Goal: Task Accomplishment & Management: Manage account settings

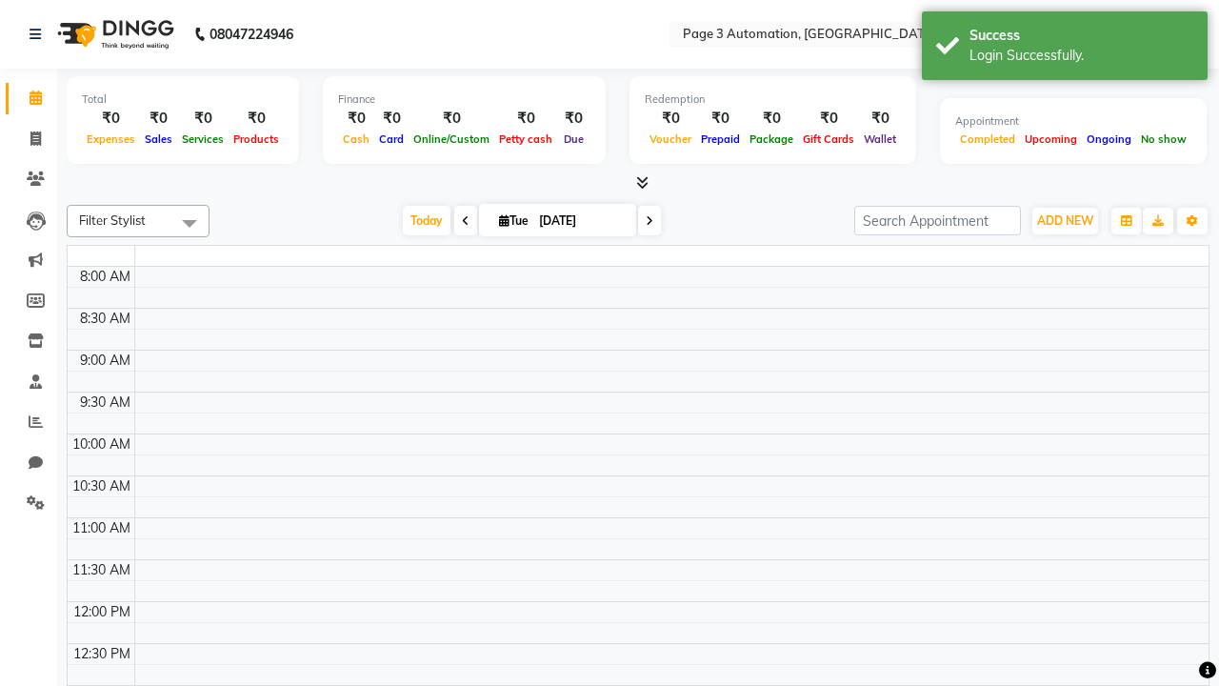
select select "en"
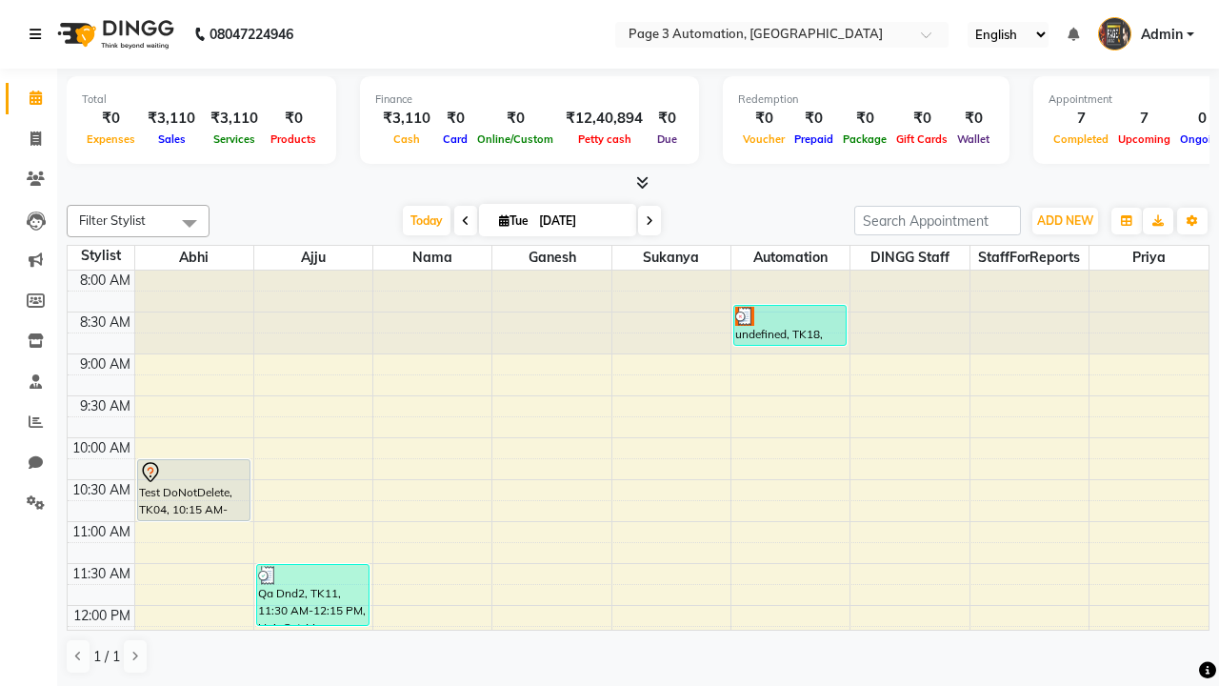
click at [39, 34] on icon at bounding box center [35, 34] width 11 height 13
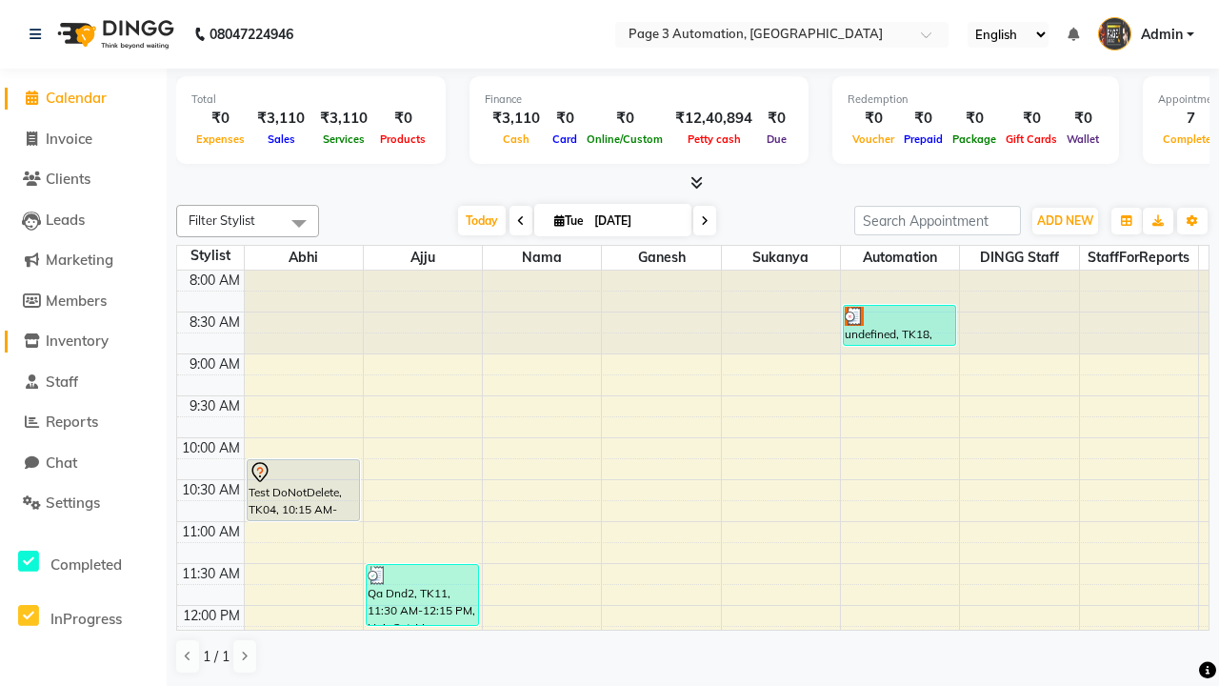
click at [83, 341] on span "Inventory" at bounding box center [77, 340] width 63 height 18
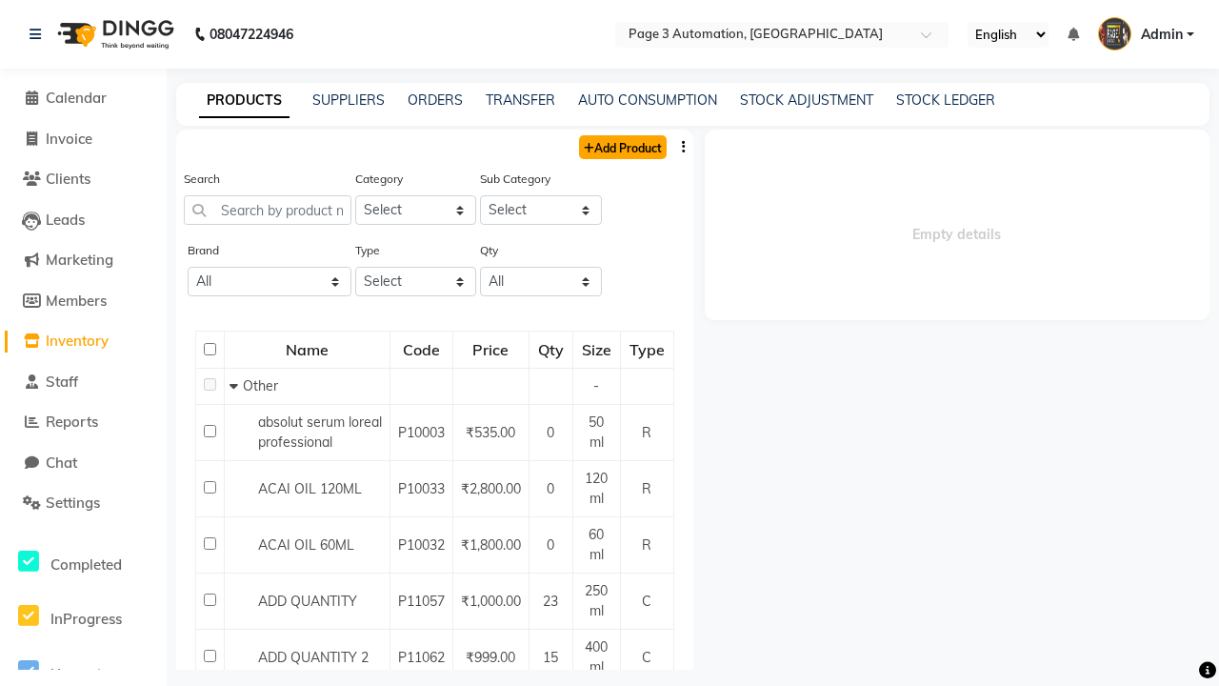
click at [621, 147] on link "Add Product" at bounding box center [623, 147] width 88 height 24
select select "true"
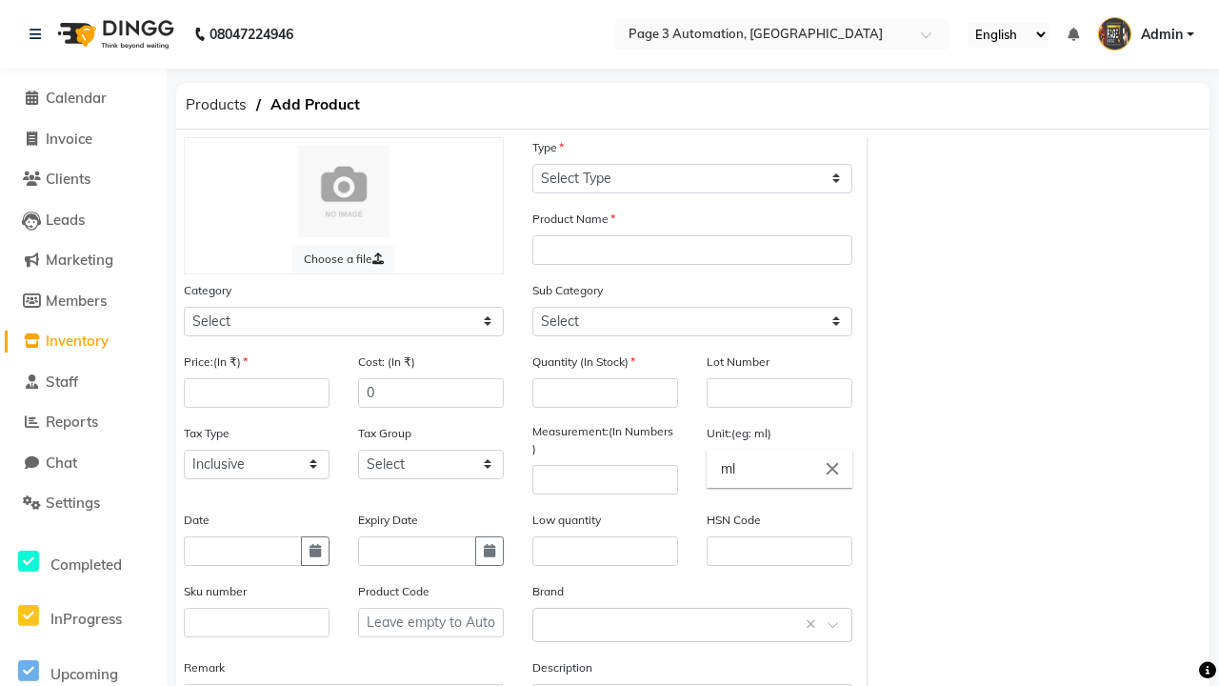
select select "C"
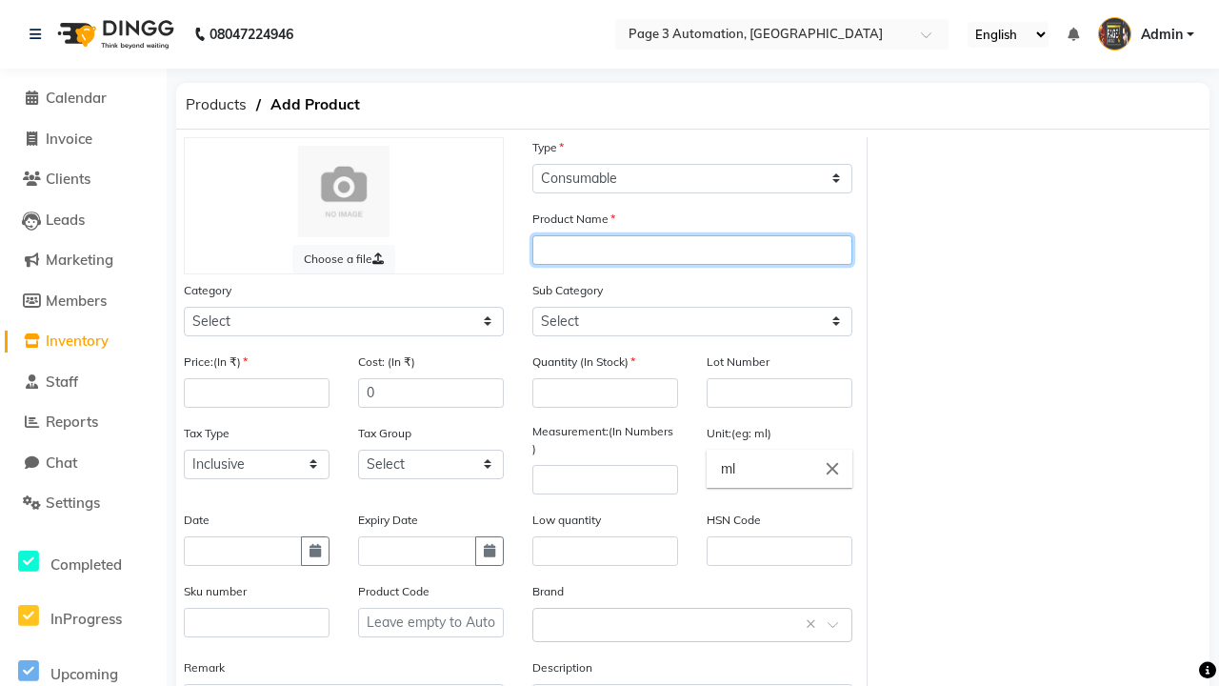
type input "Automation Product 8RuoN"
select select "1000"
type input "Automation Product 8RuoN"
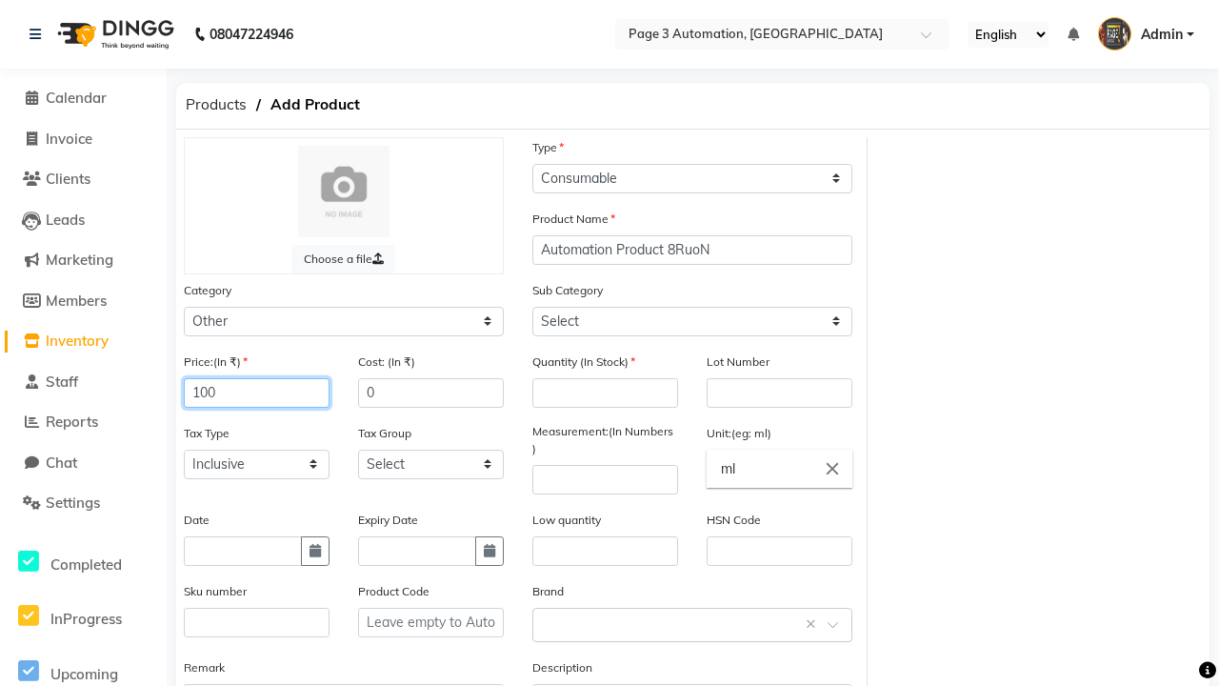
type input "100"
type input "150"
type input "100"
type input "1000"
select select "1002"
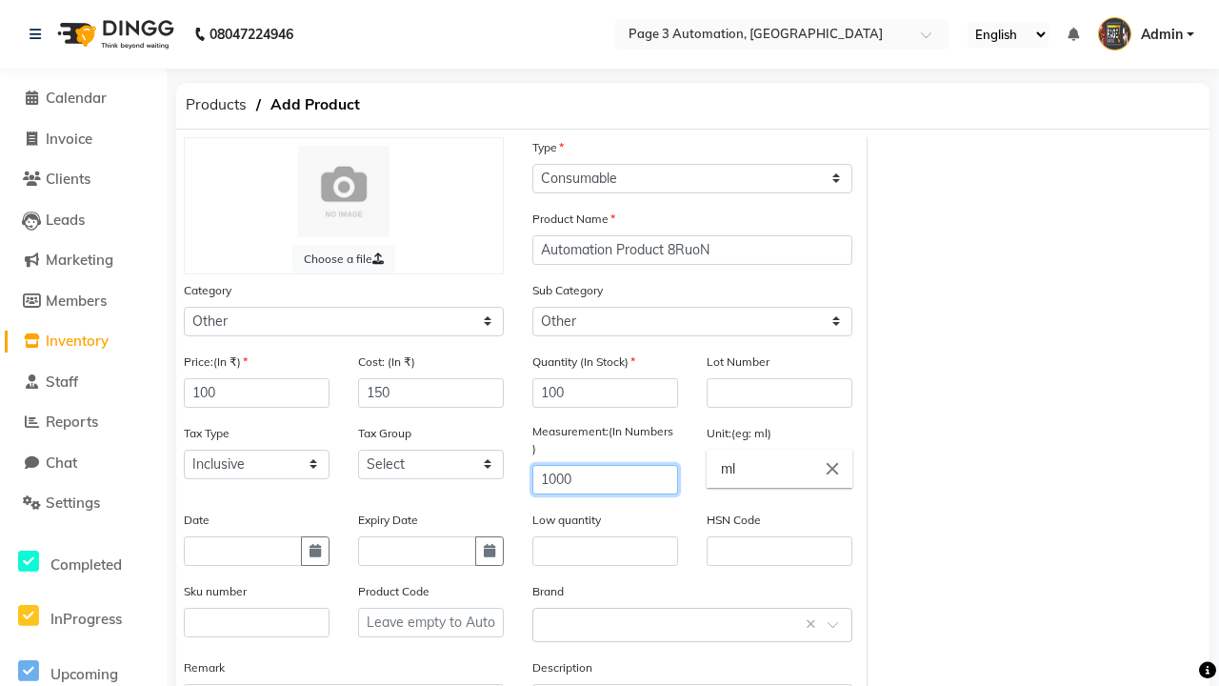
type input "1000"
type textarea "This Product is Created by Automation"
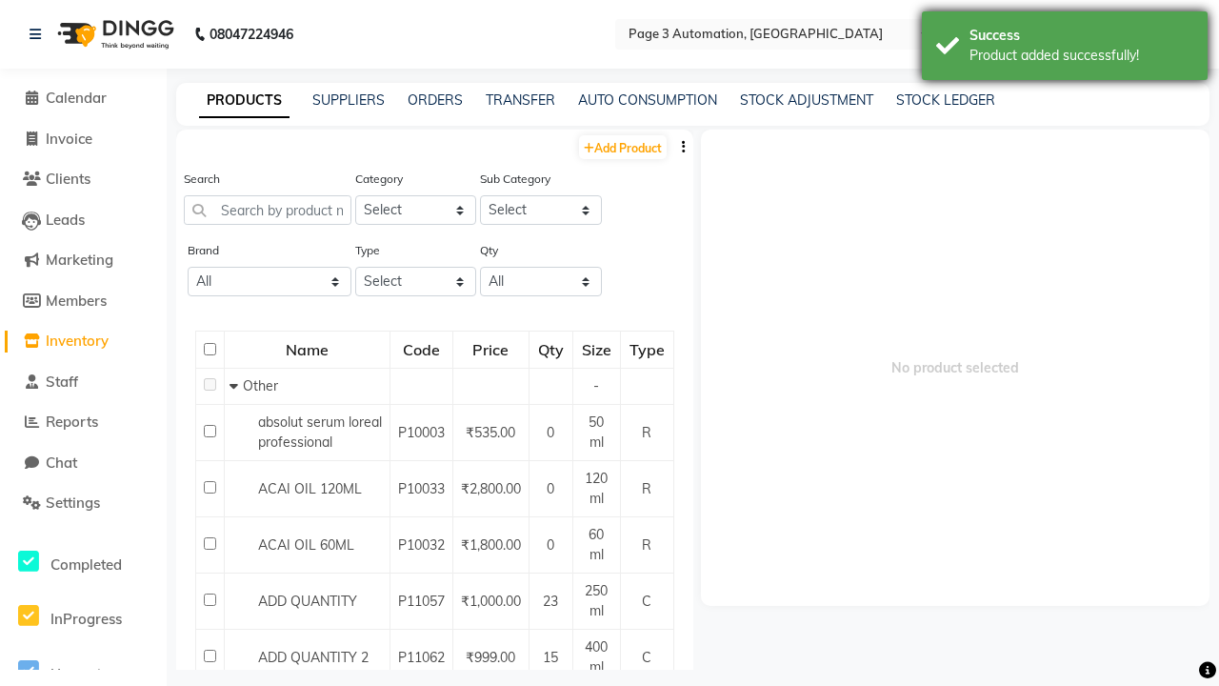
click at [1065, 49] on div "Product added successfully!" at bounding box center [1081, 56] width 224 height 20
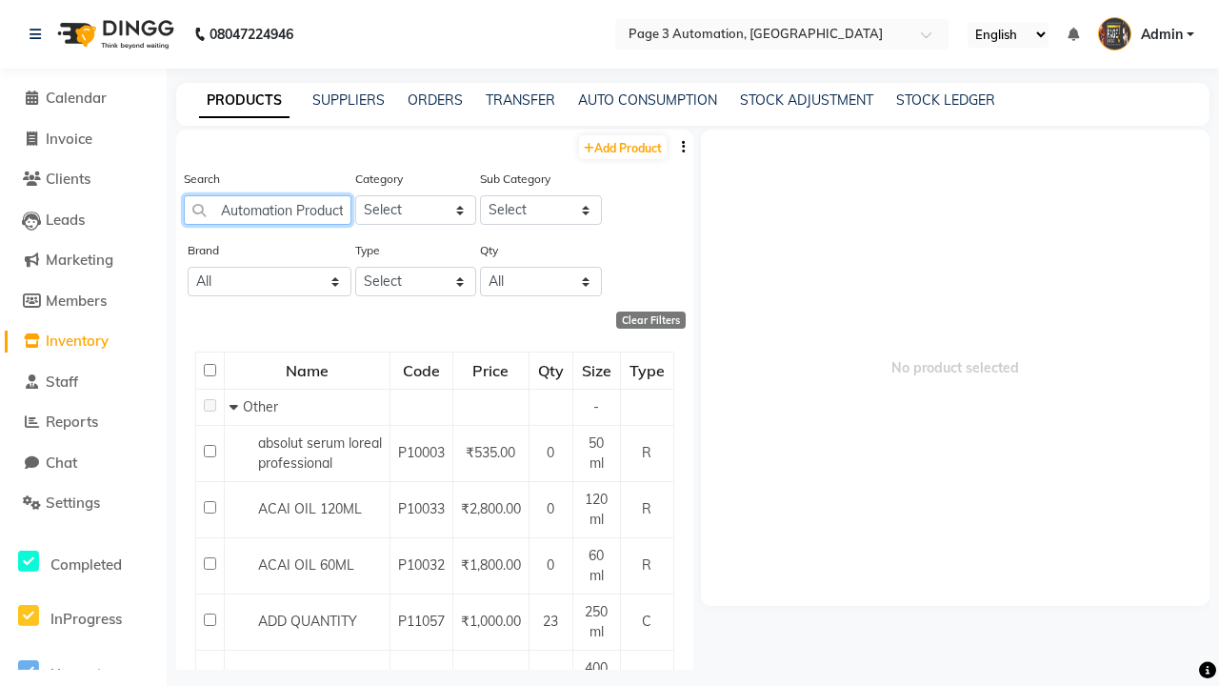
scroll to position [0, 47]
type input "Automation Product 8RuoN"
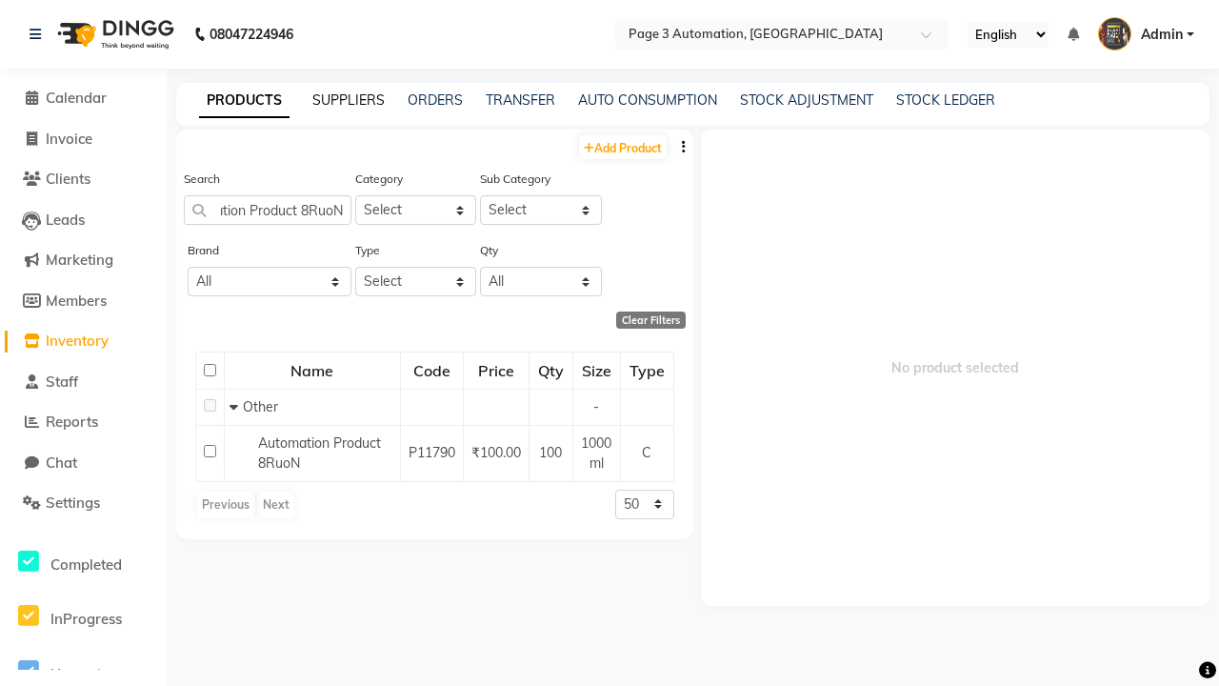
click at [349, 100] on link "SUPPLIERS" at bounding box center [348, 99] width 72 height 17
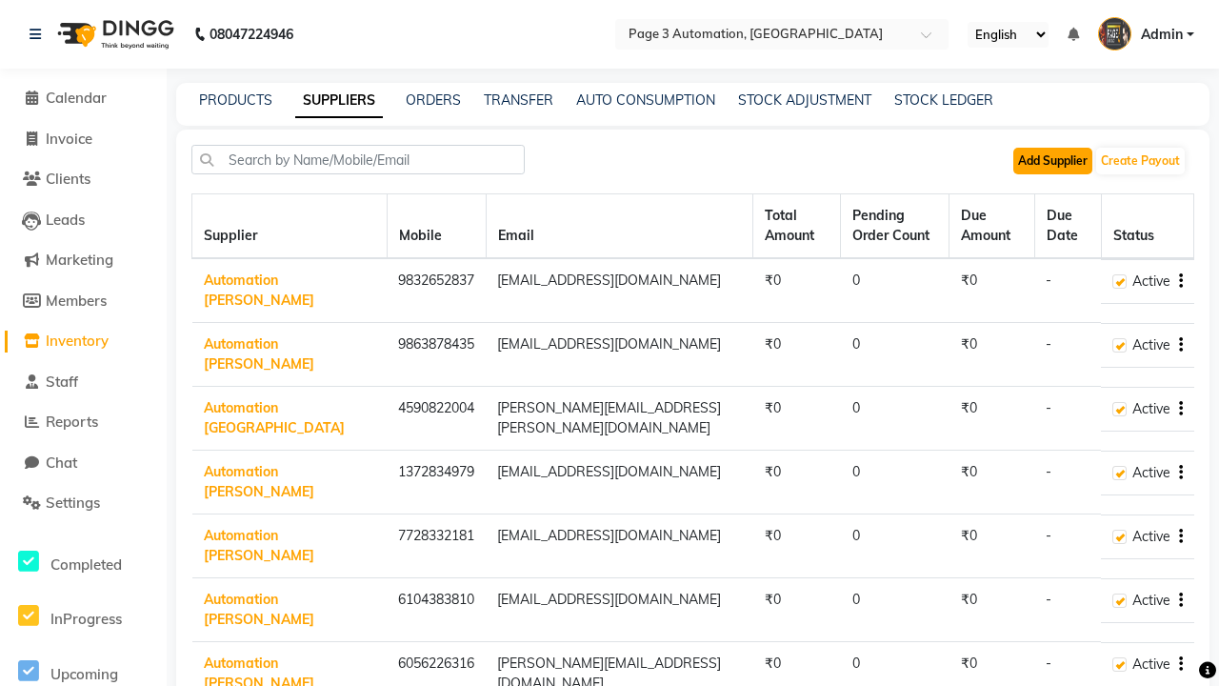
click at [1052, 160] on button "Add Supplier" at bounding box center [1052, 161] width 79 height 27
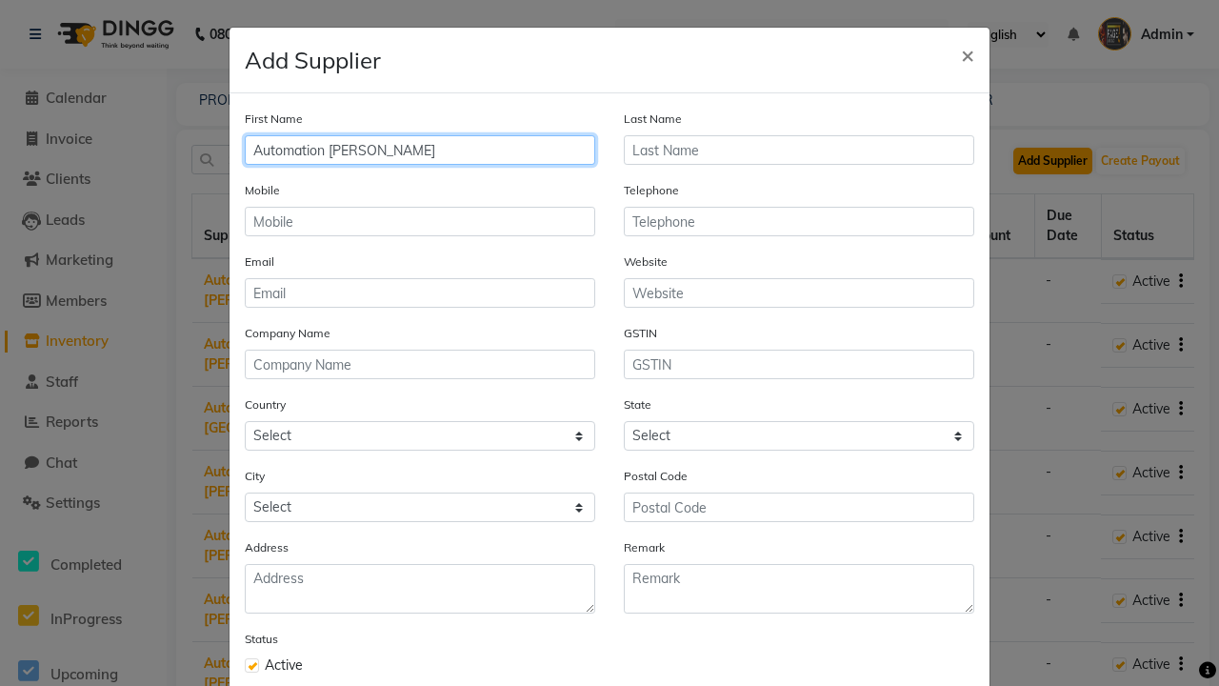
type input "Automation [PERSON_NAME]"
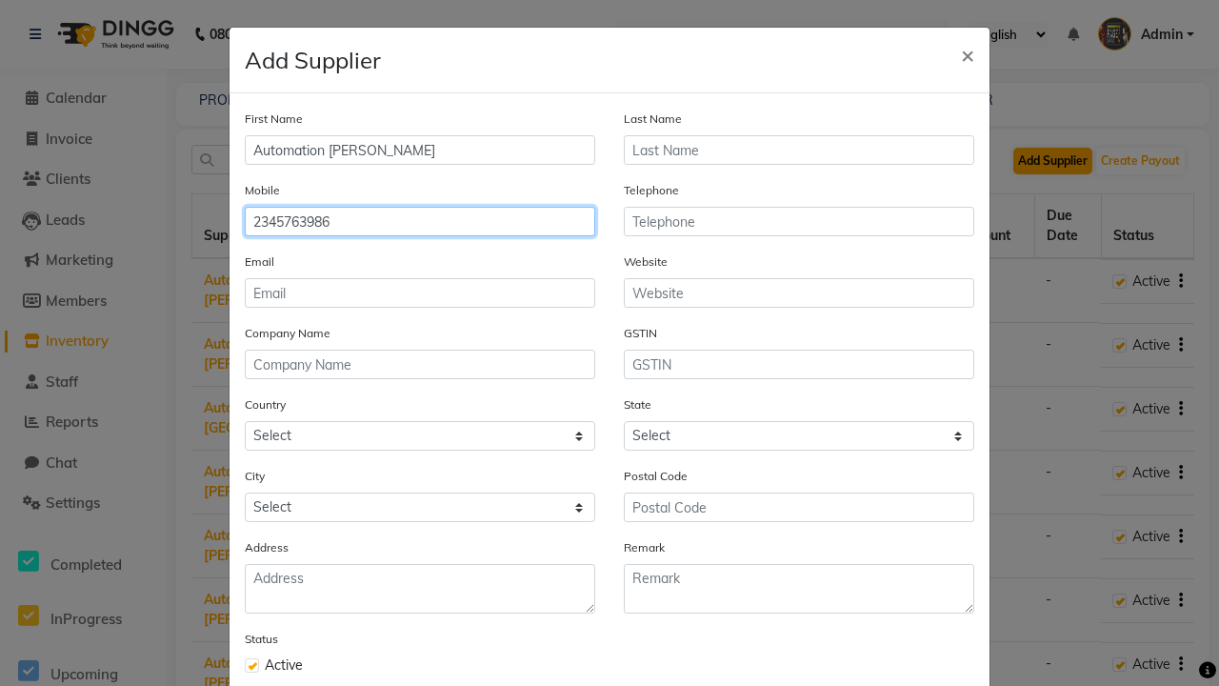
type input "2345763986"
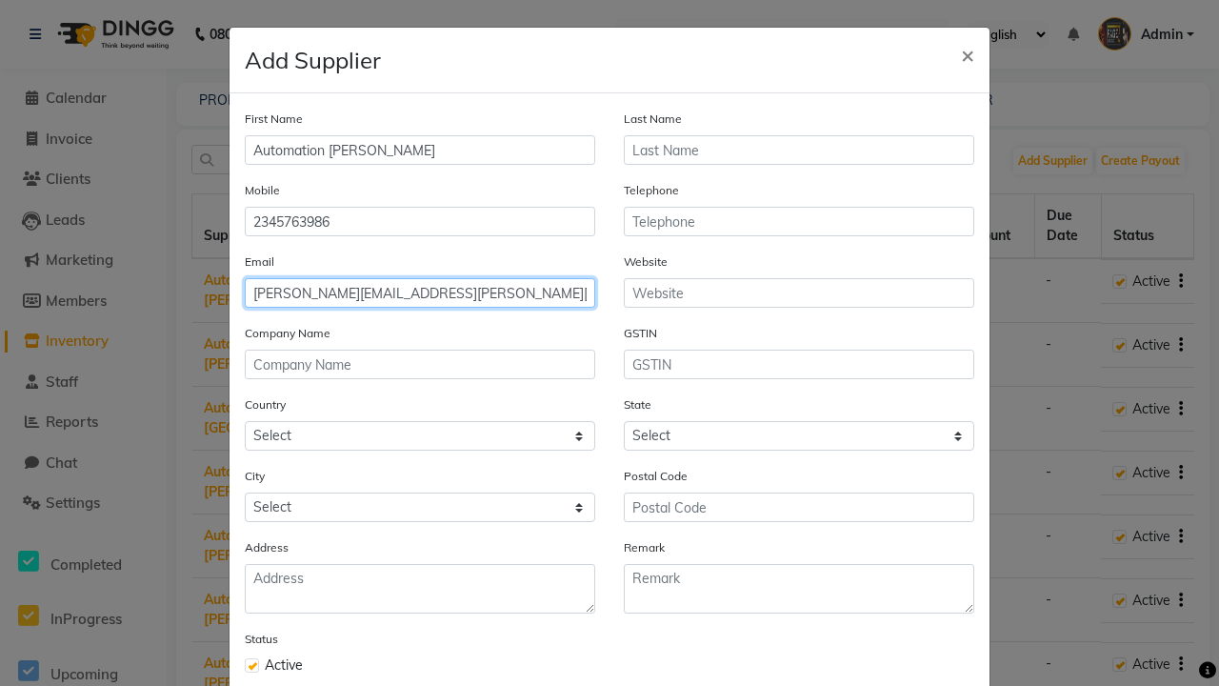
type input "[PERSON_NAME][EMAIL_ADDRESS][PERSON_NAME][DOMAIN_NAME]"
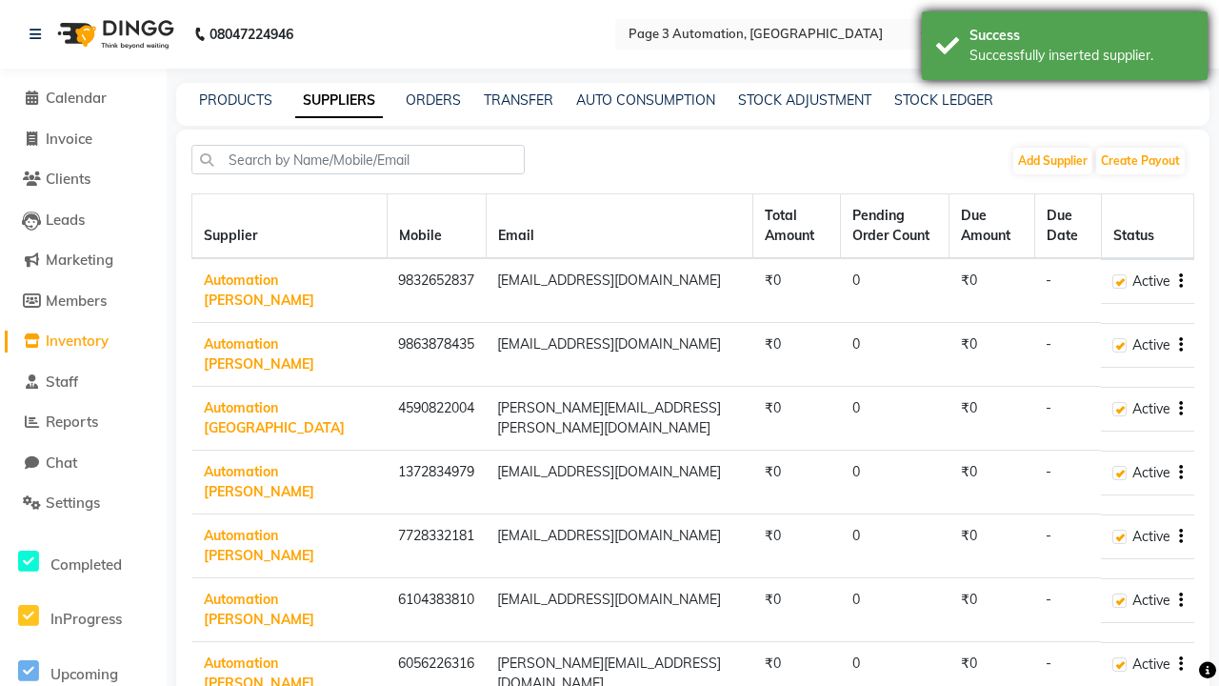
click at [1065, 49] on div "Successfully inserted supplier." at bounding box center [1081, 56] width 224 height 20
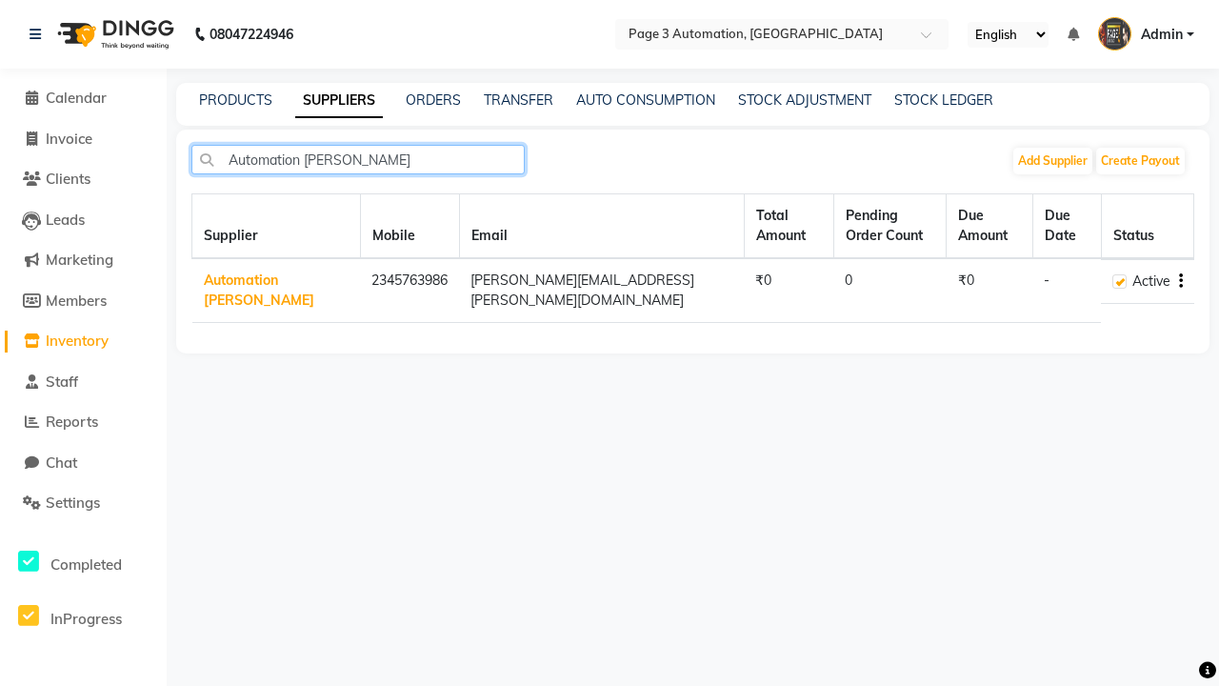
type input "Automation [PERSON_NAME]"
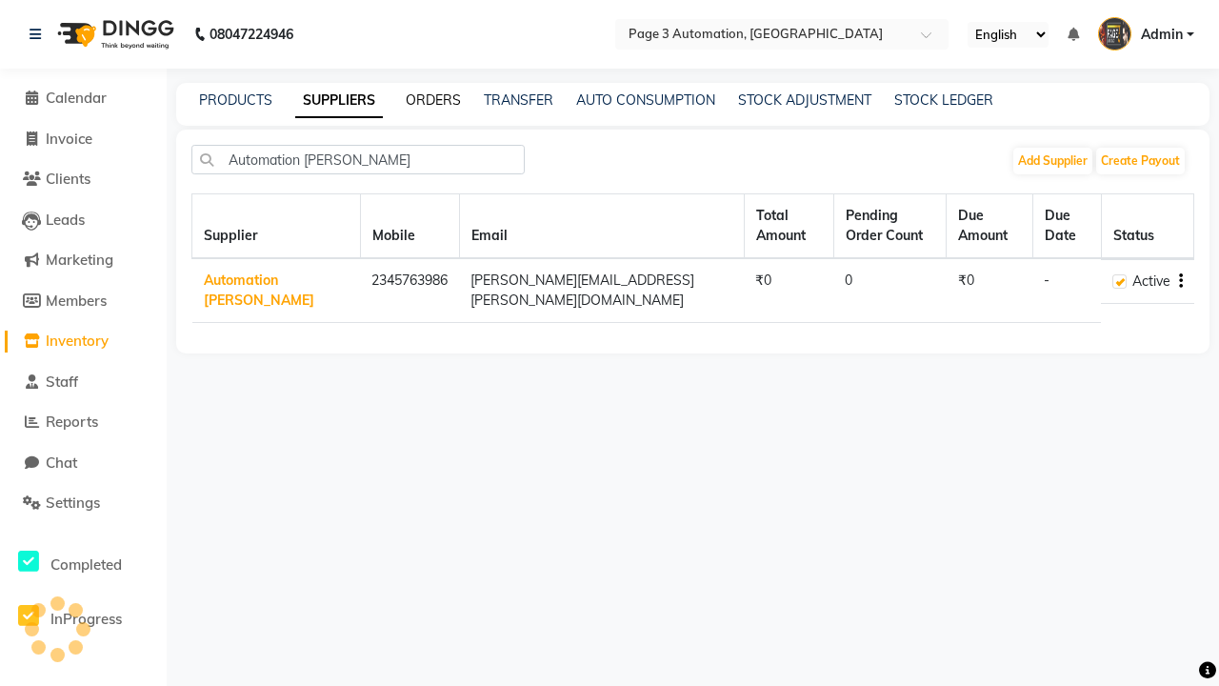
click at [433, 100] on link "ORDERS" at bounding box center [433, 99] width 55 height 17
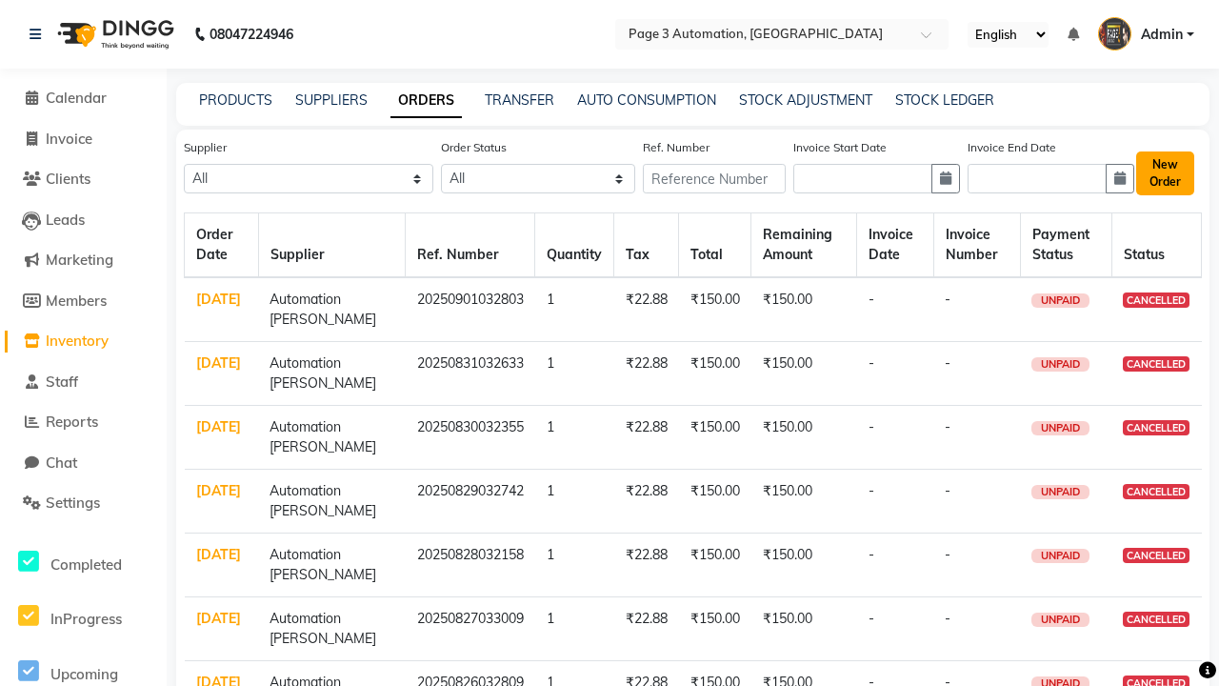
click at [1164, 172] on button "New Order" at bounding box center [1165, 173] width 58 height 44
select select "true"
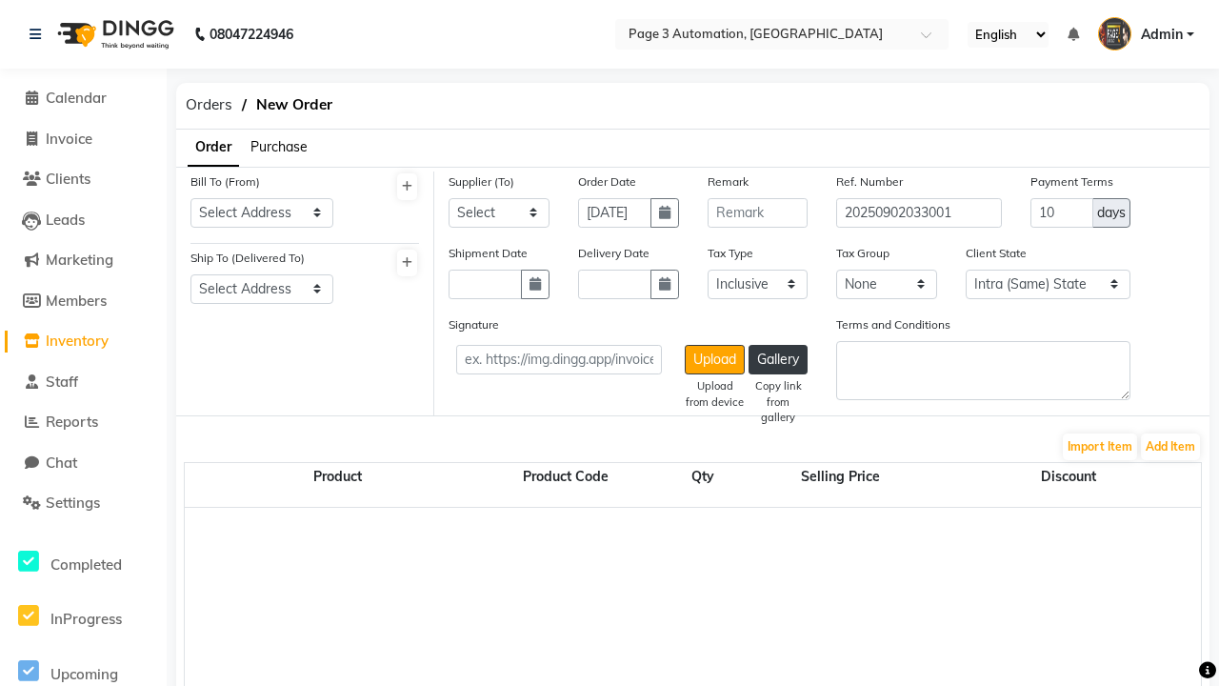
select select "3529"
select select "1325"
select select "1326"
select select "5766"
click at [1170, 446] on button "Add Item" at bounding box center [1170, 446] width 59 height 27
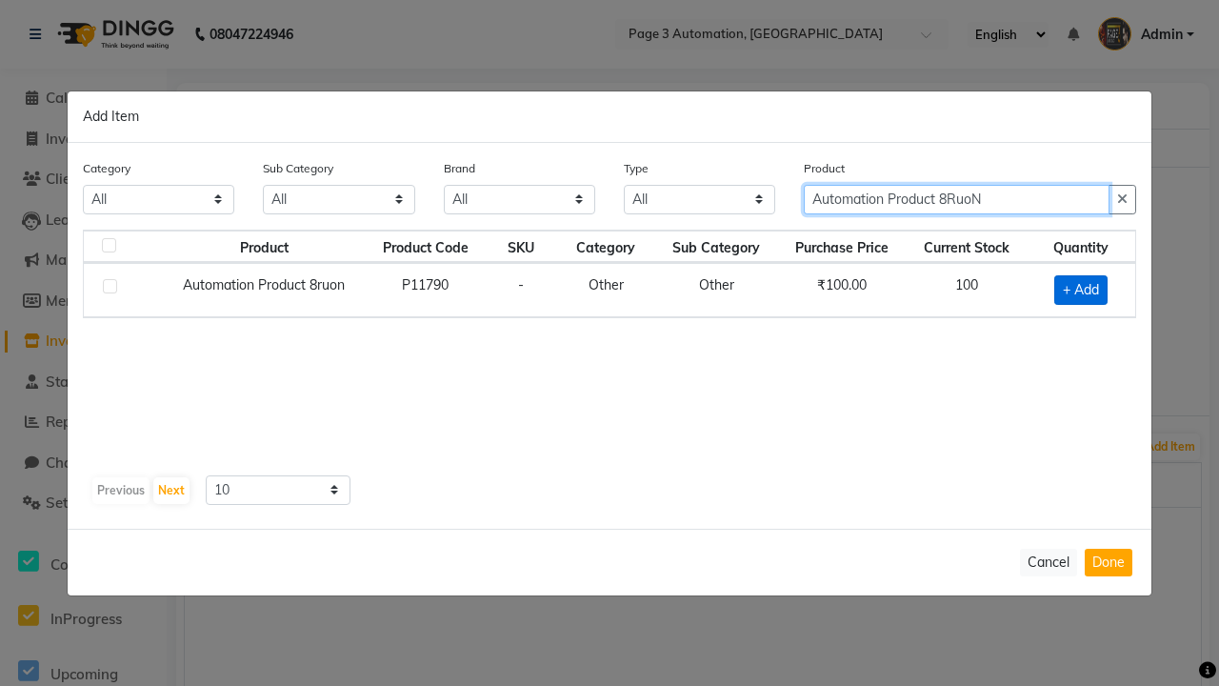
type input "Automation Product 8RuoN"
click at [1081, 289] on span "+ Add" at bounding box center [1080, 290] width 53 height 30
checkbox input "true"
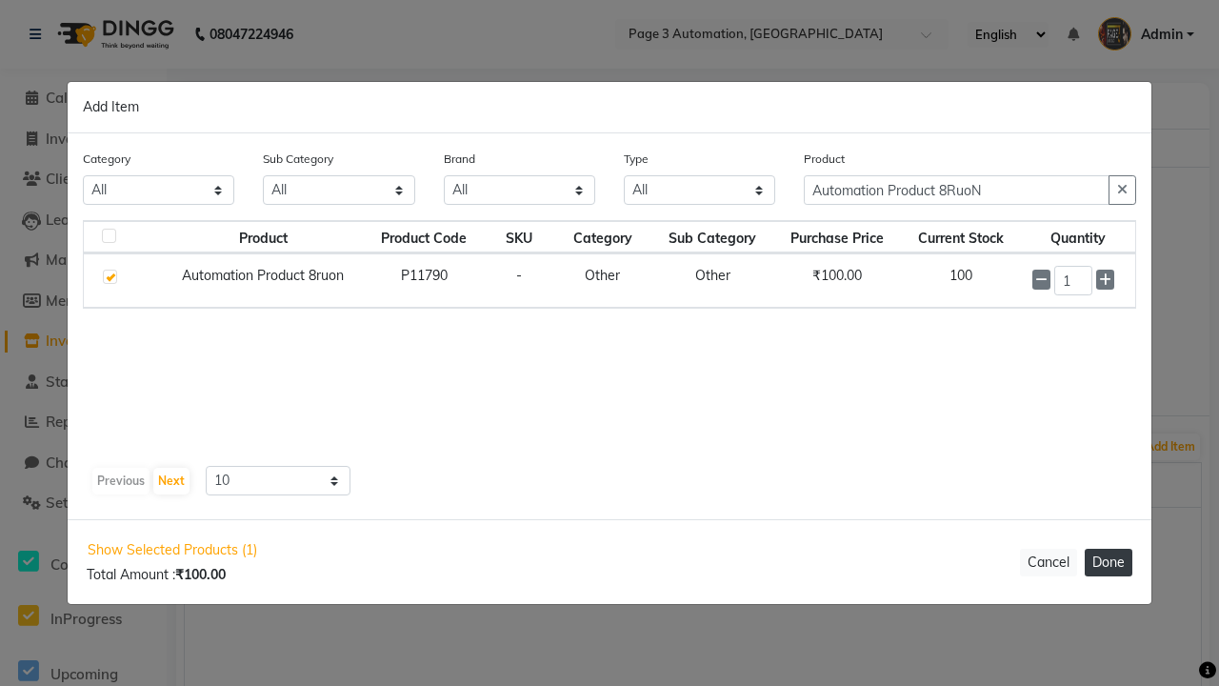
click at [1108, 562] on button "Done" at bounding box center [1109, 563] width 48 height 28
select select "3529"
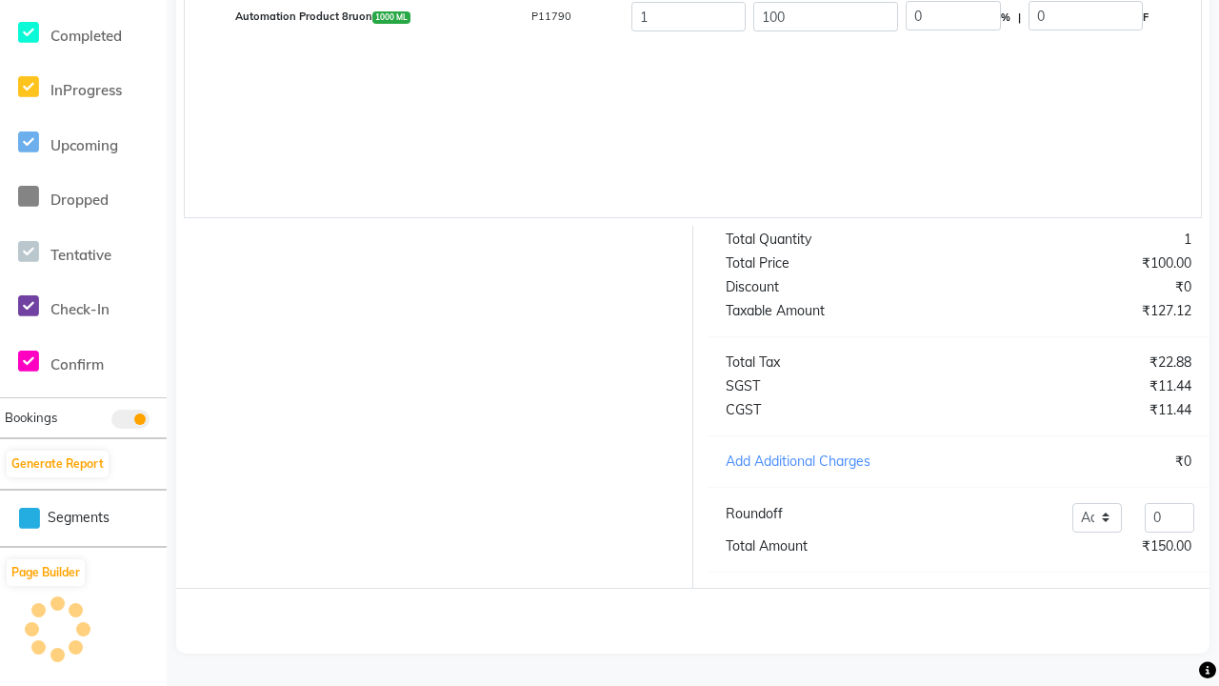
scroll to position [481, 0]
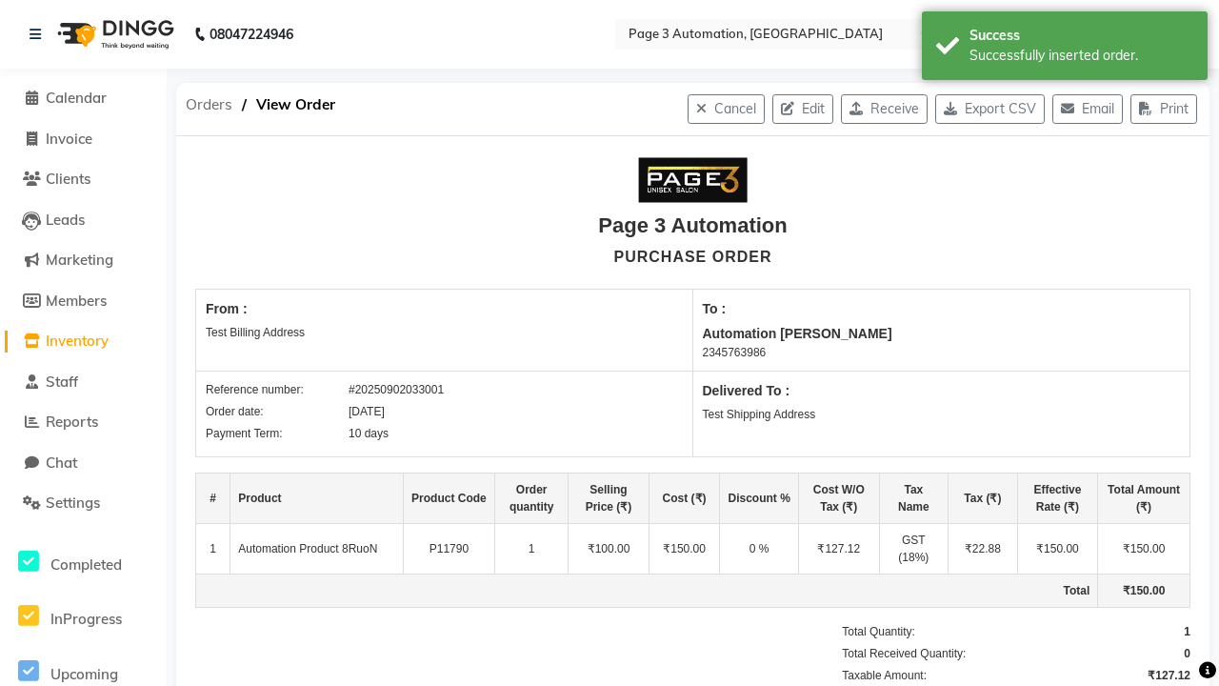
click at [1065, 49] on div "Successfully inserted order." at bounding box center [1081, 56] width 224 height 20
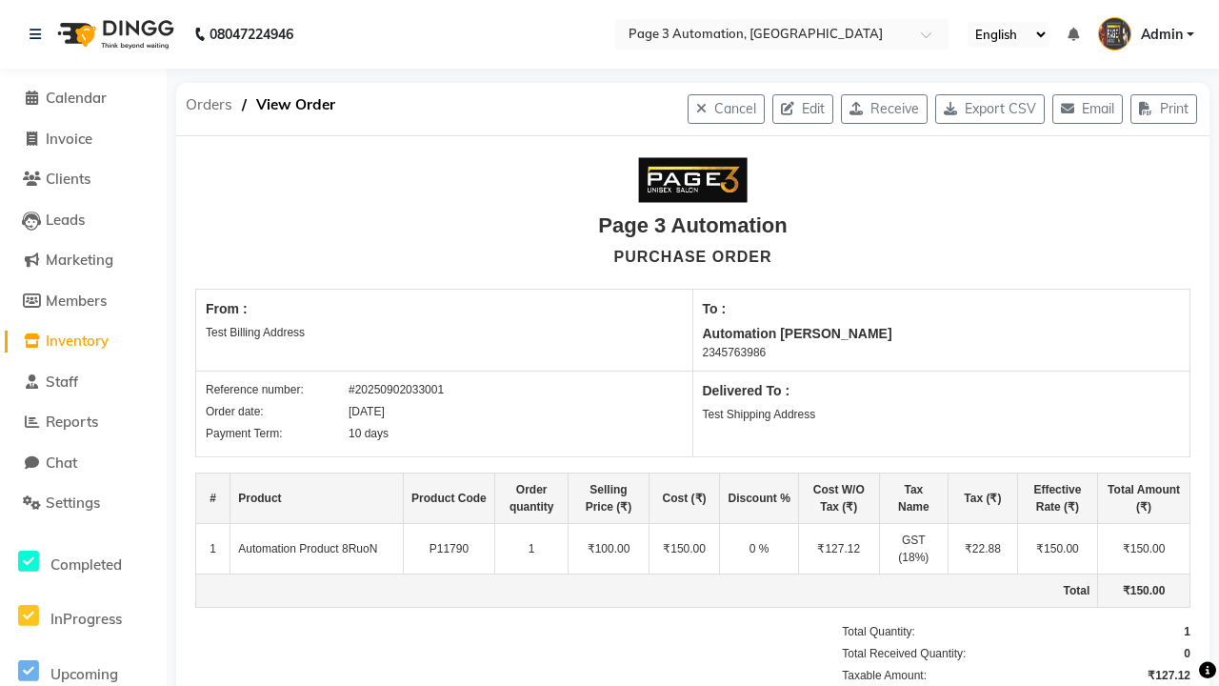
click at [209, 105] on span "Orders" at bounding box center [209, 105] width 66 height 34
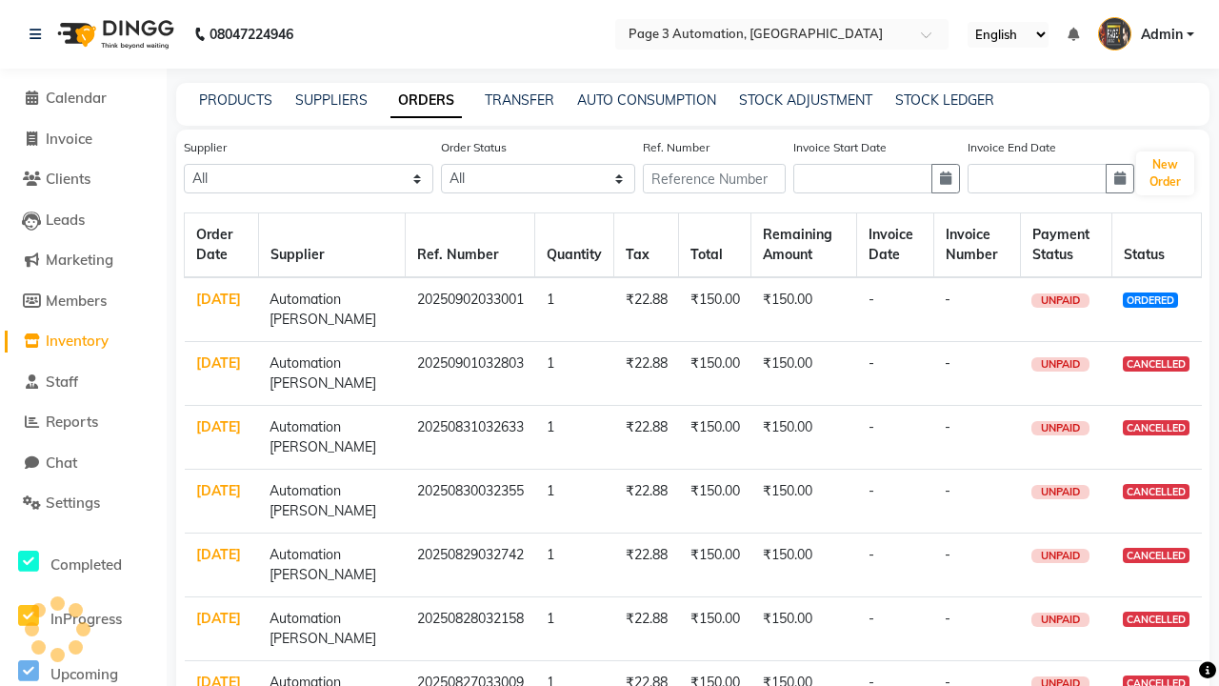
select select "5766"
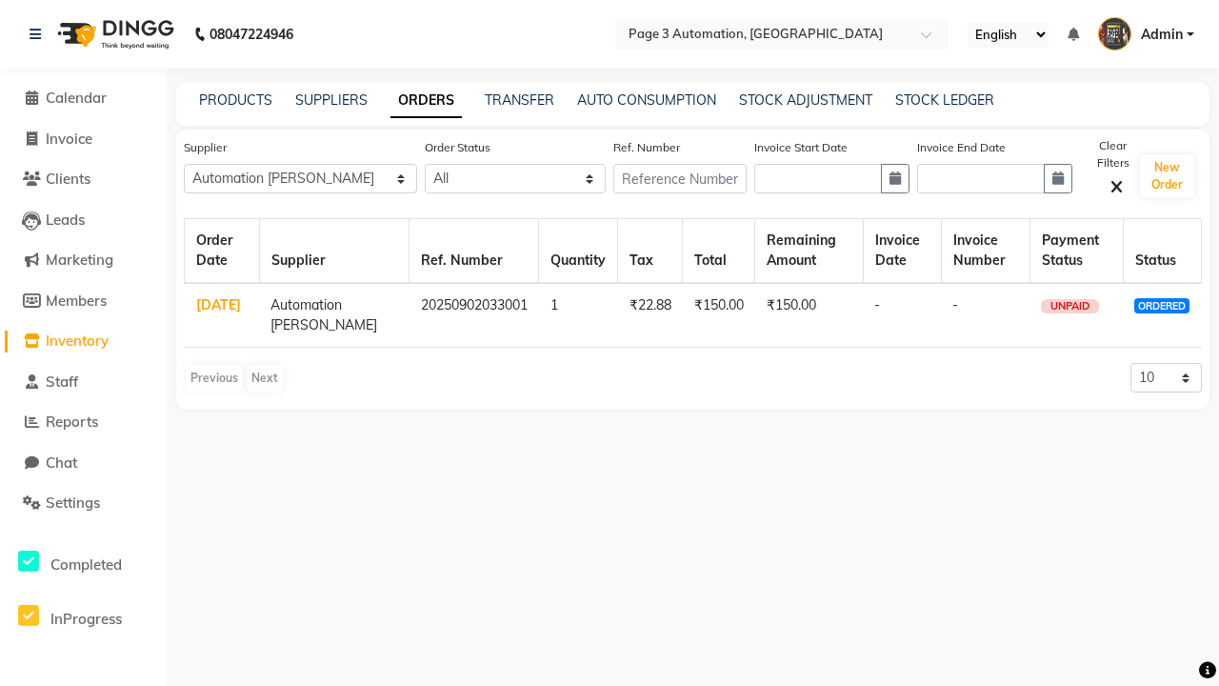
click at [426, 100] on link "ORDERS" at bounding box center [425, 101] width 71 height 34
click at [219, 305] on link "[DATE]" at bounding box center [218, 304] width 45 height 17
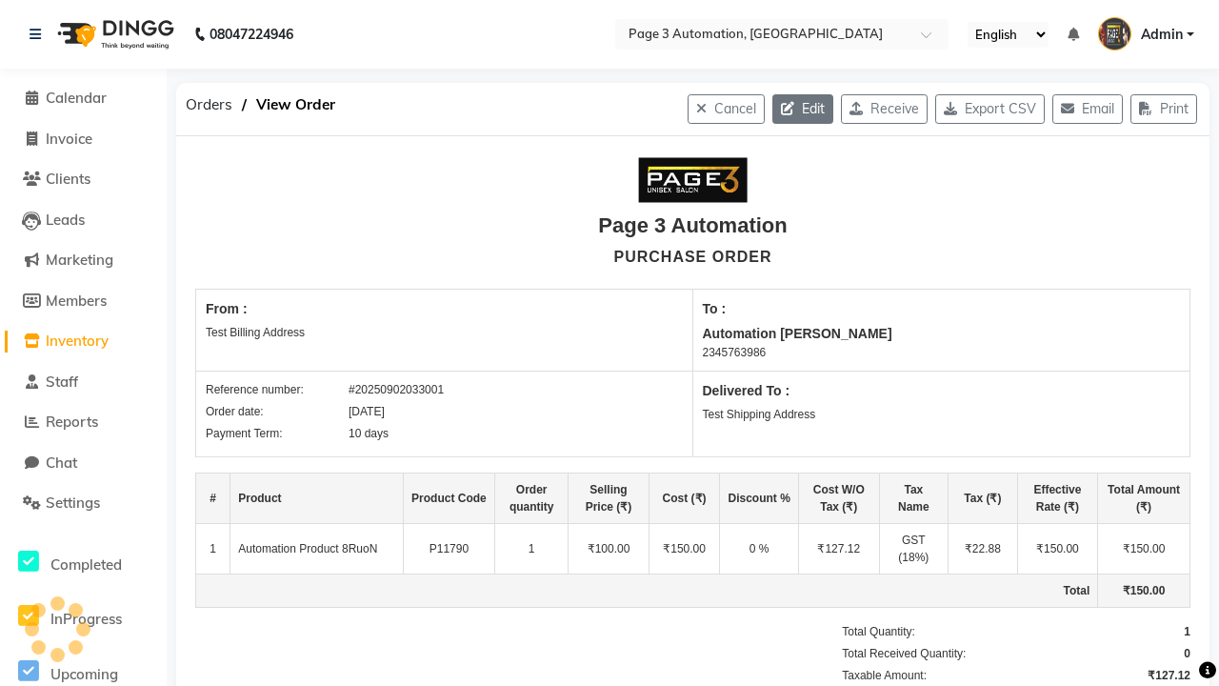
click at [781, 109] on icon "button" at bounding box center [791, 108] width 21 height 13
select select "1325"
select select "1326"
select select "5766"
select select "true"
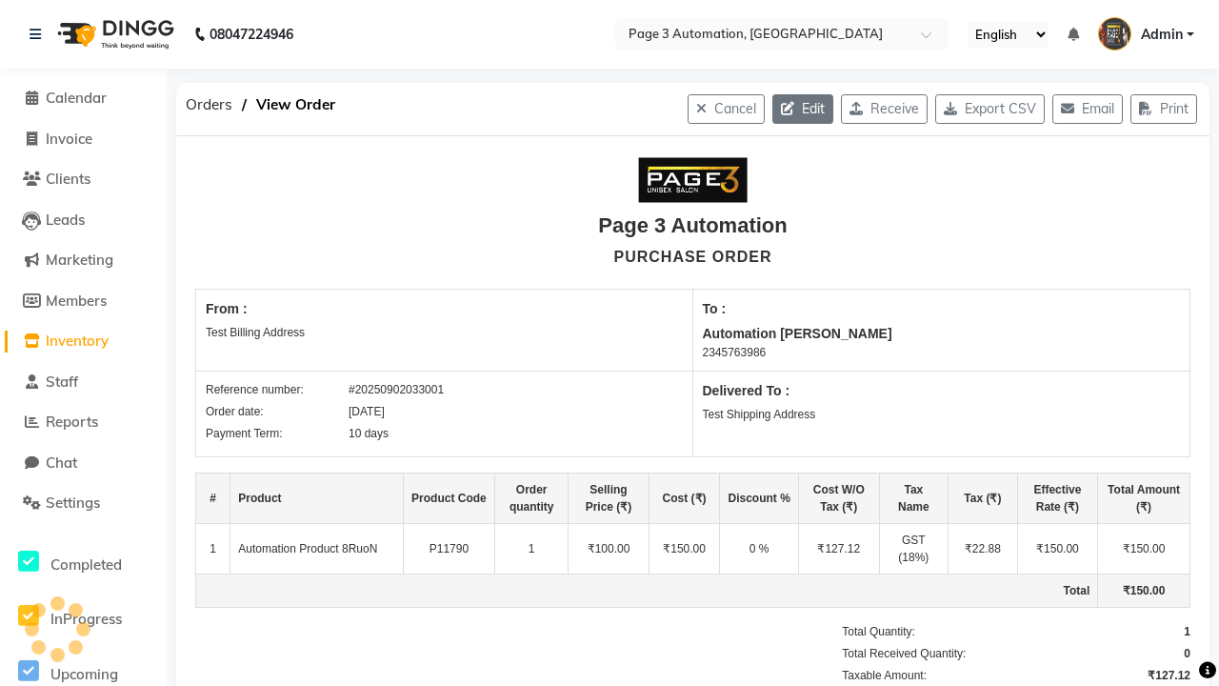
select select "3529"
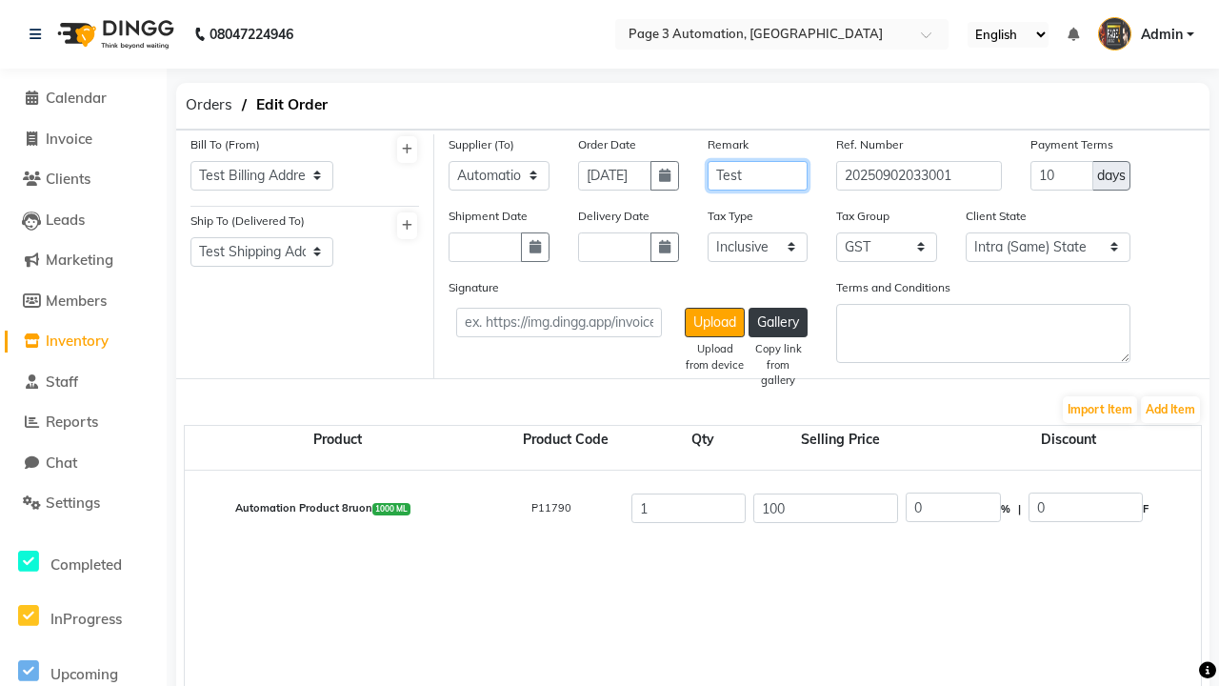
type input "Test"
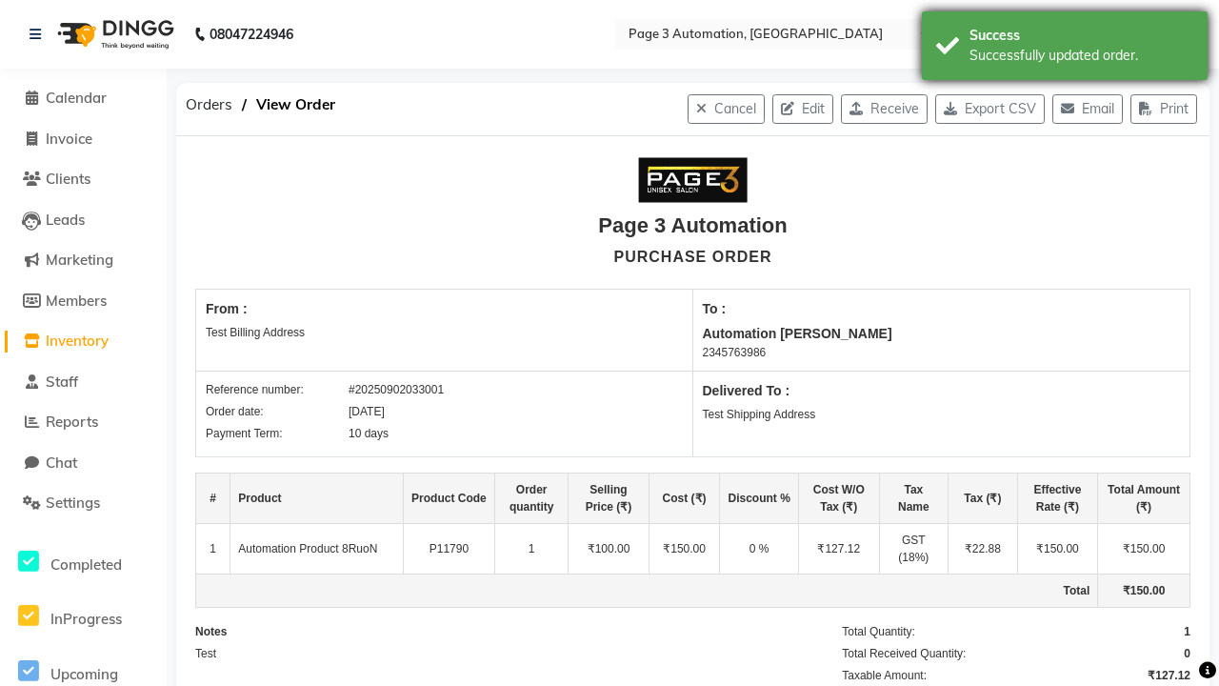
click at [1065, 49] on div "Successfully updated order." at bounding box center [1081, 56] width 224 height 20
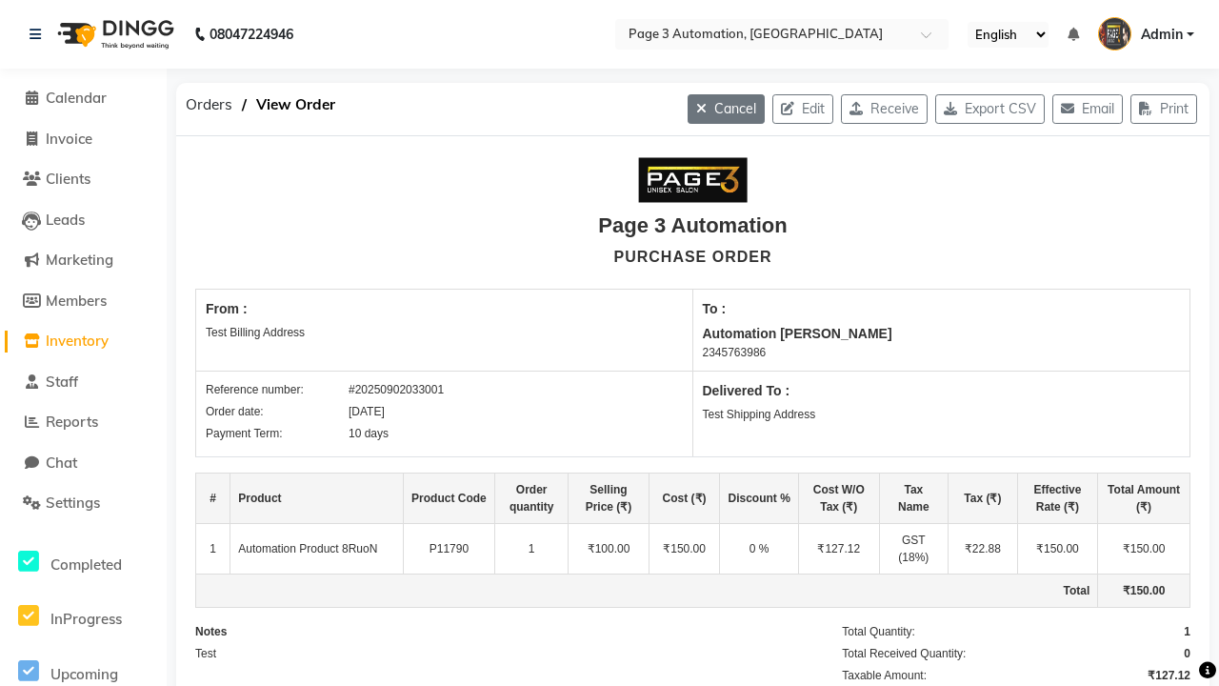
click at [705, 109] on button "Cancel" at bounding box center [726, 109] width 77 height 30
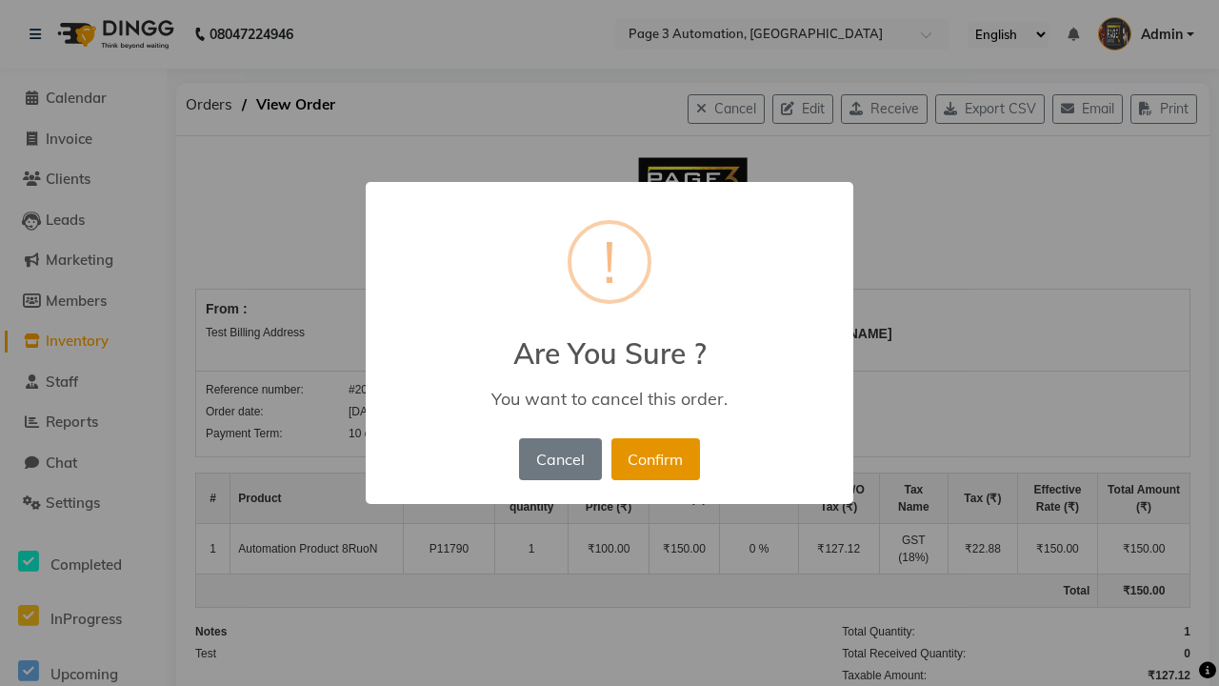
click at [655, 458] on button "Confirm" at bounding box center [655, 459] width 89 height 42
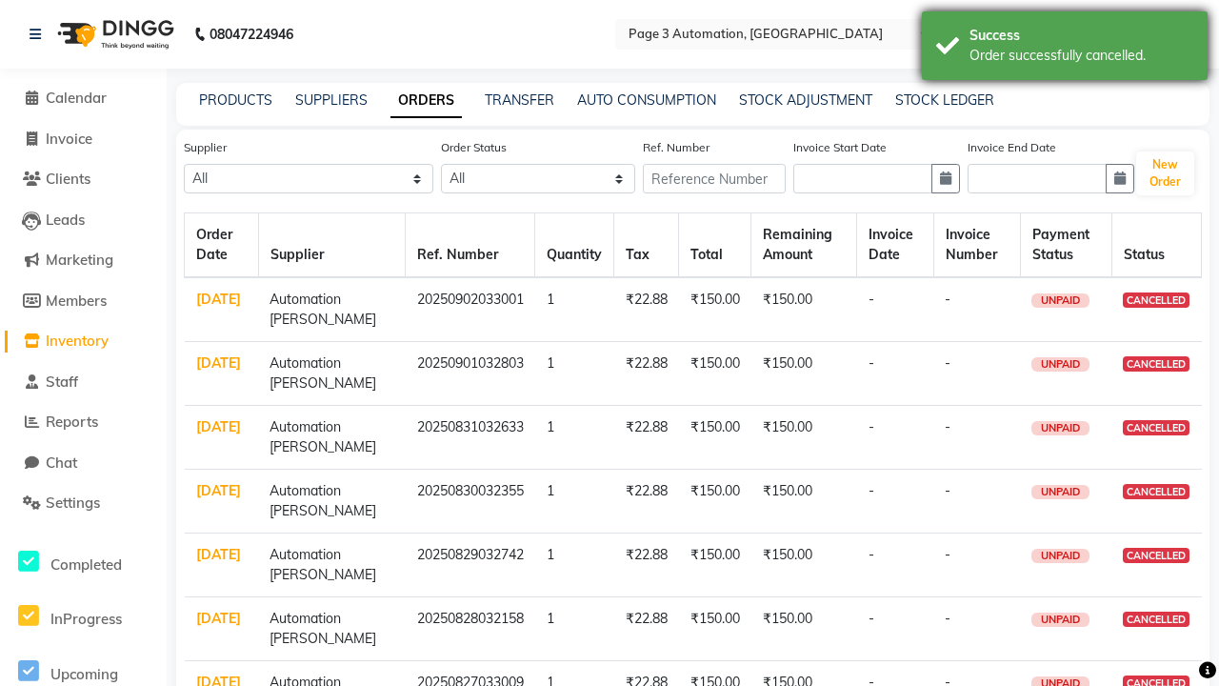
click at [1065, 49] on div "Order successfully cancelled." at bounding box center [1081, 56] width 224 height 20
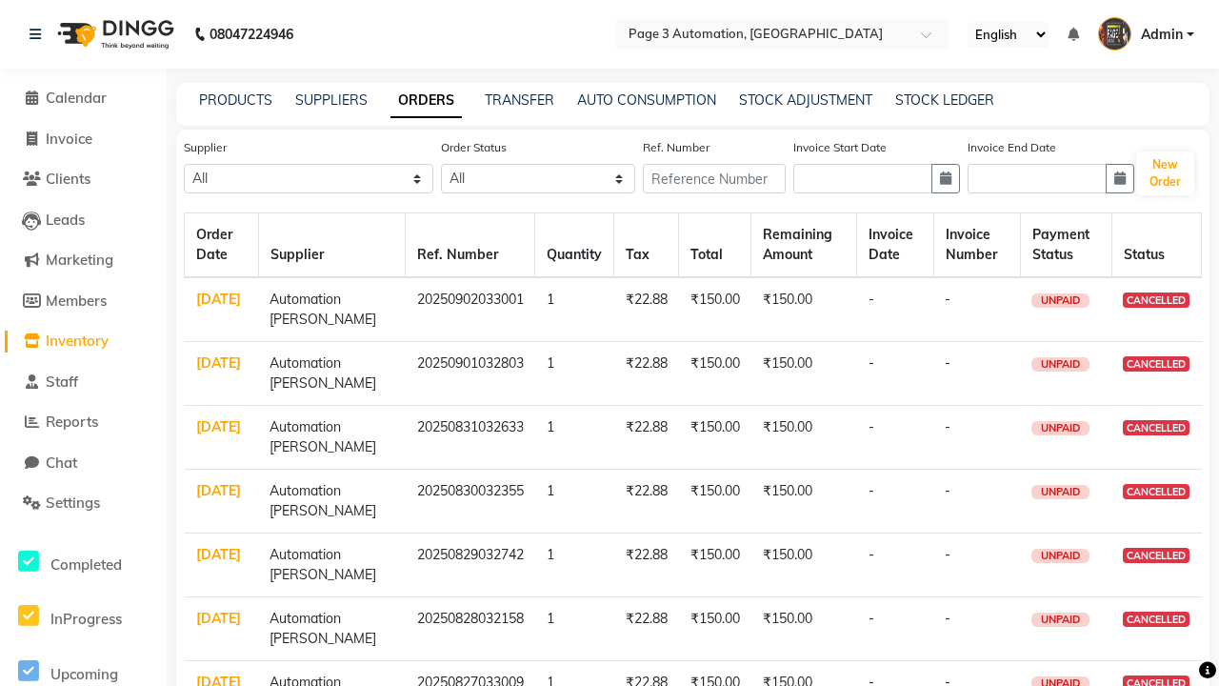
select select "5766"
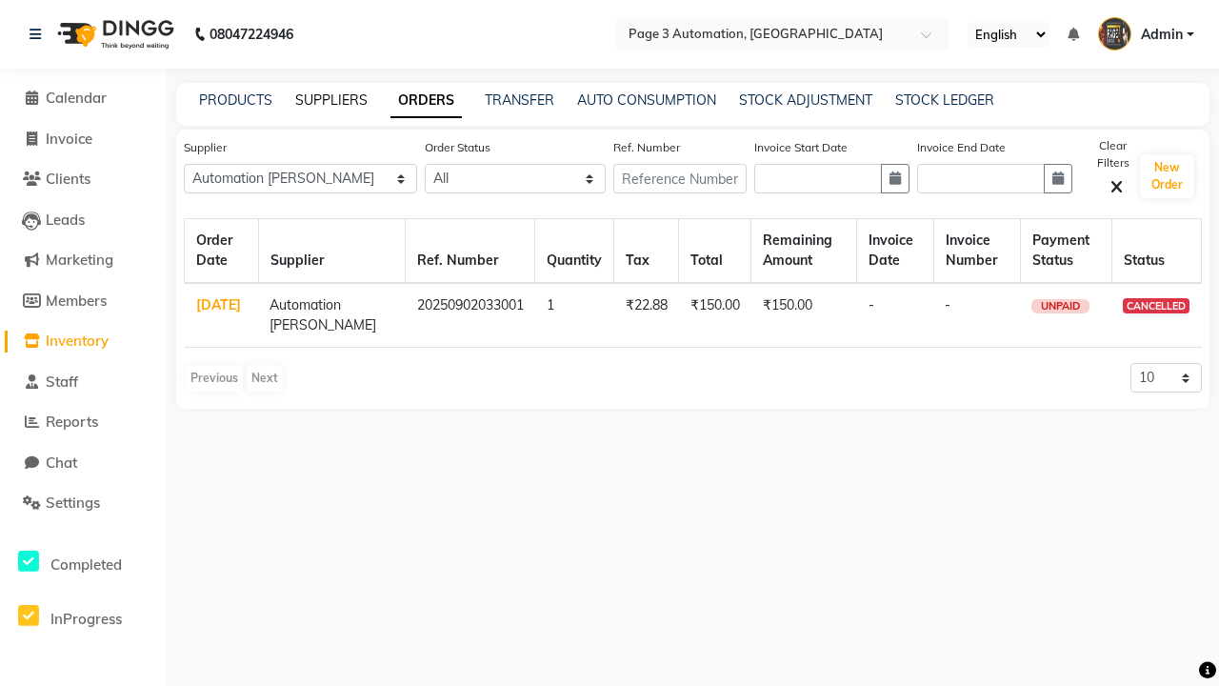
click at [331, 100] on link "SUPPLIERS" at bounding box center [331, 99] width 72 height 17
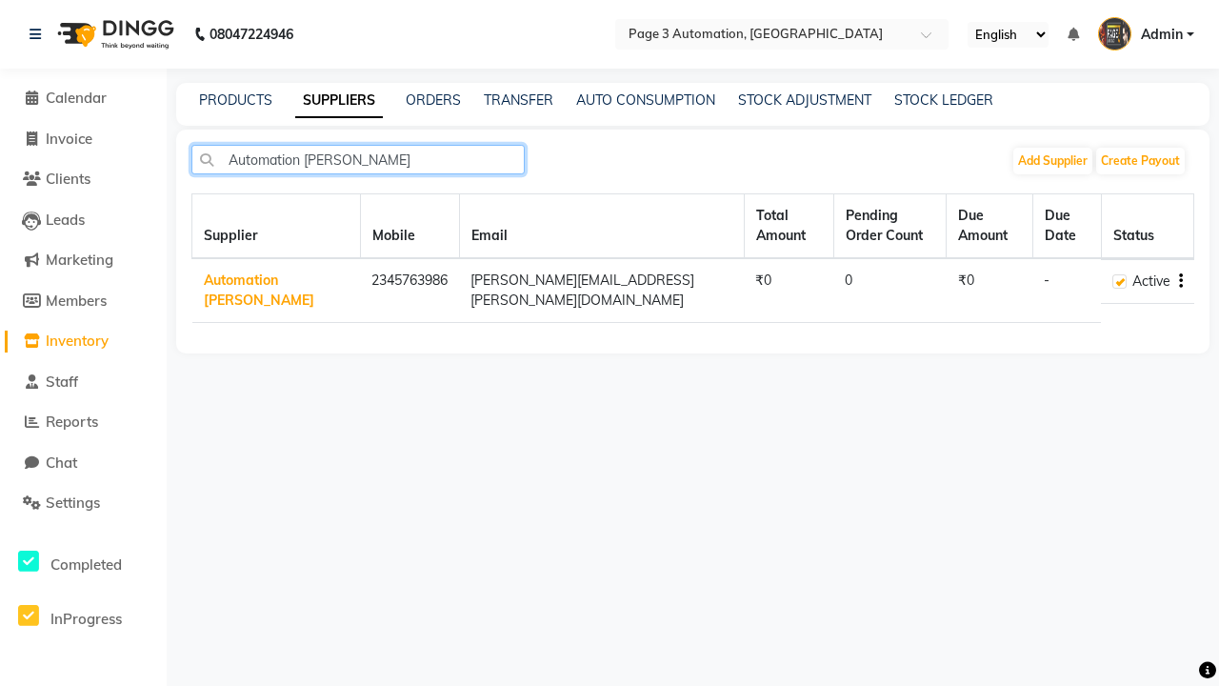
type input "Automation [PERSON_NAME]"
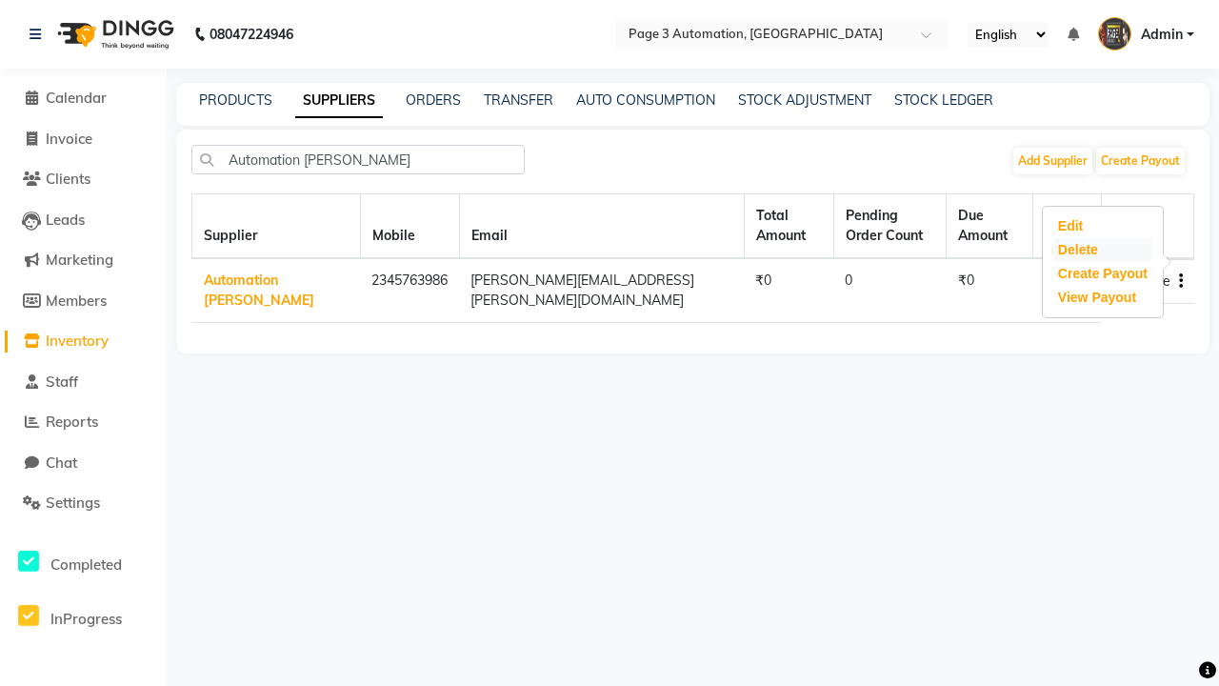
click at [1102, 250] on div "Delete" at bounding box center [1102, 250] width 97 height 24
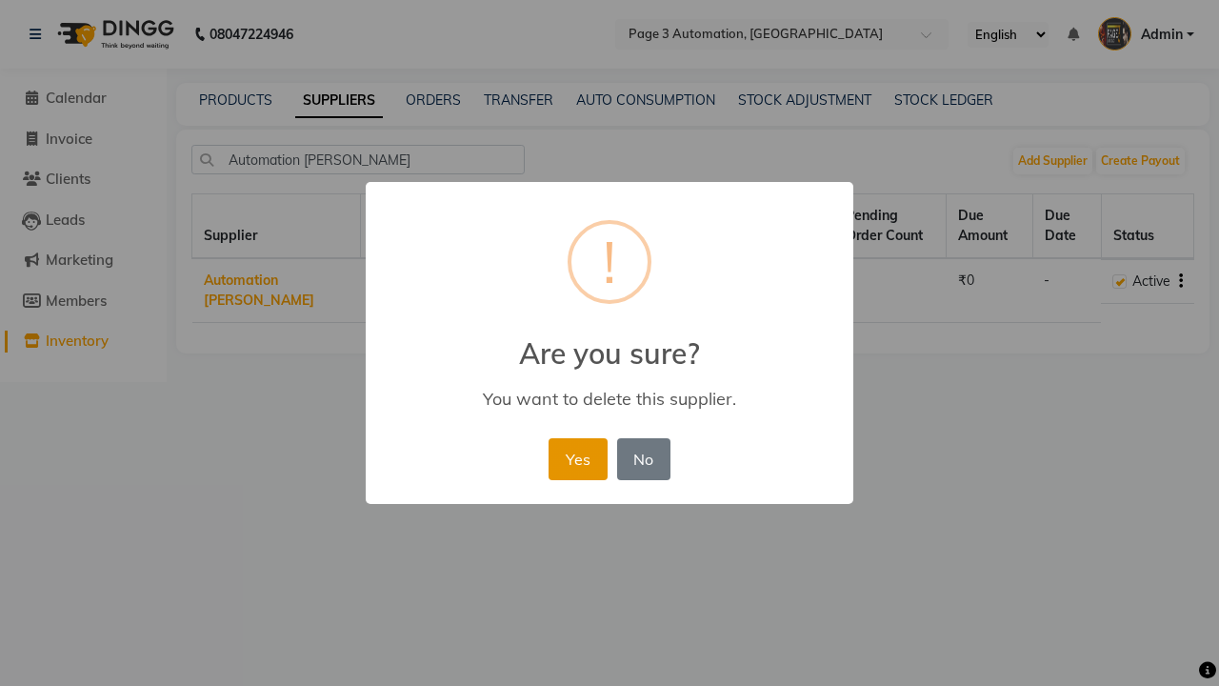
click at [577, 458] on button "Yes" at bounding box center [578, 459] width 58 height 42
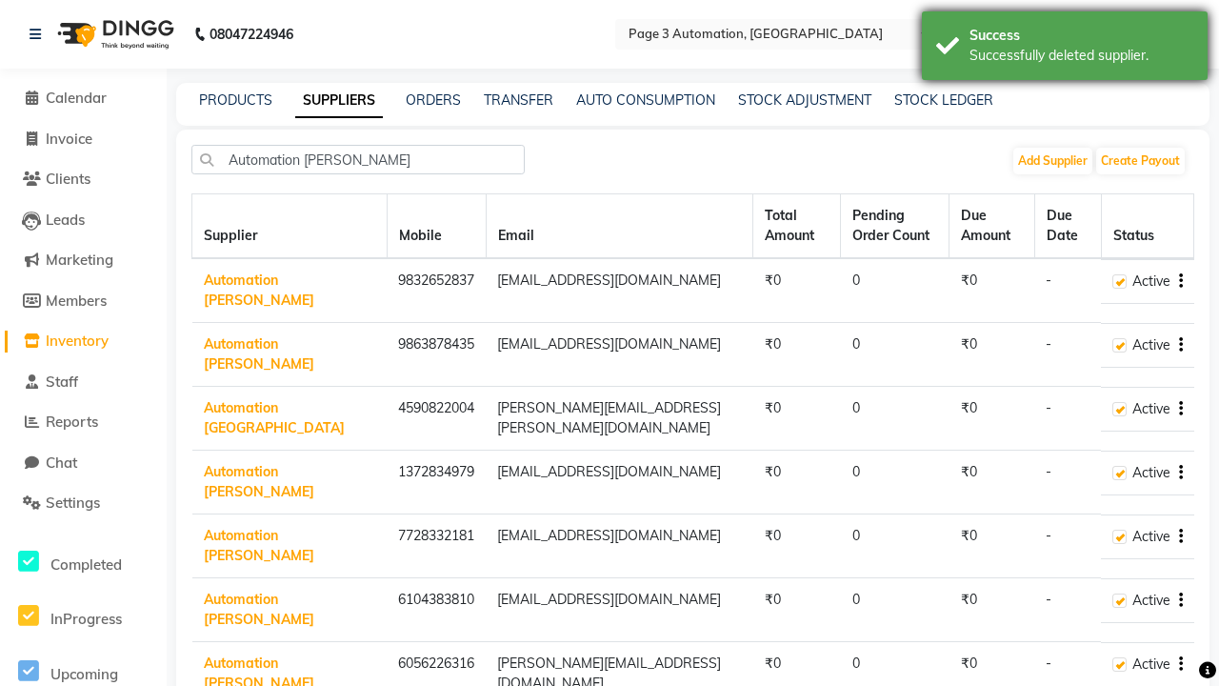
click at [1065, 49] on div "Successfully deleted supplier." at bounding box center [1081, 56] width 224 height 20
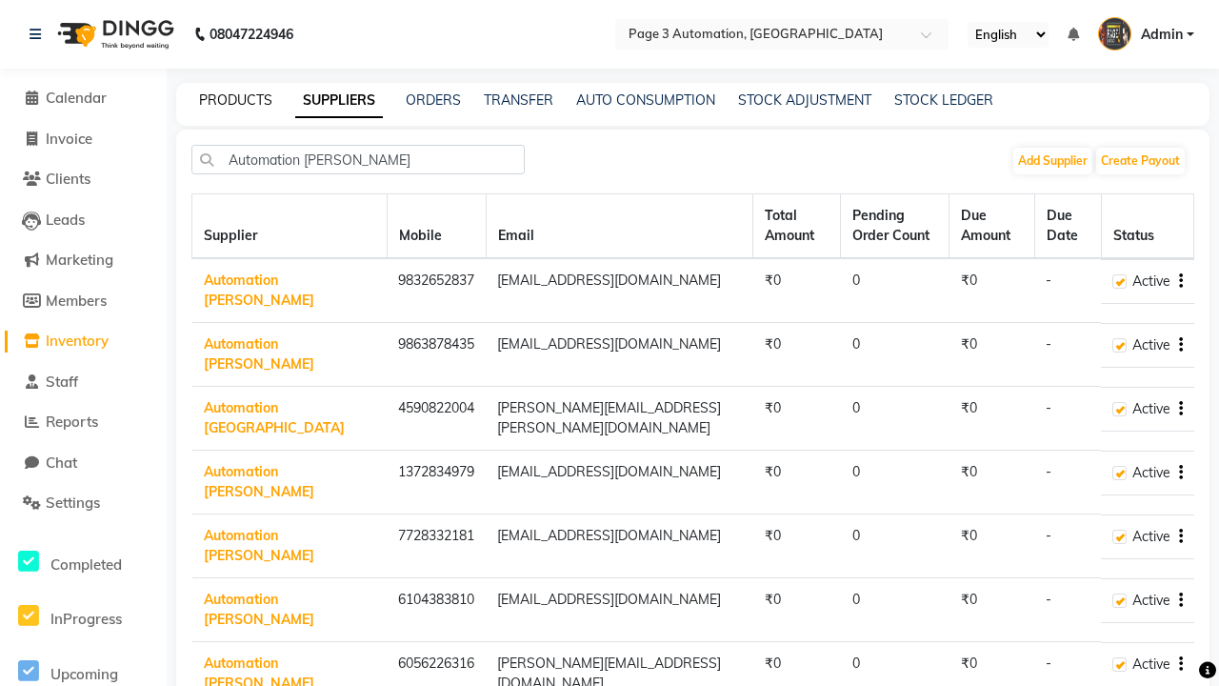
click at [235, 100] on link "PRODUCTS" at bounding box center [235, 99] width 73 height 17
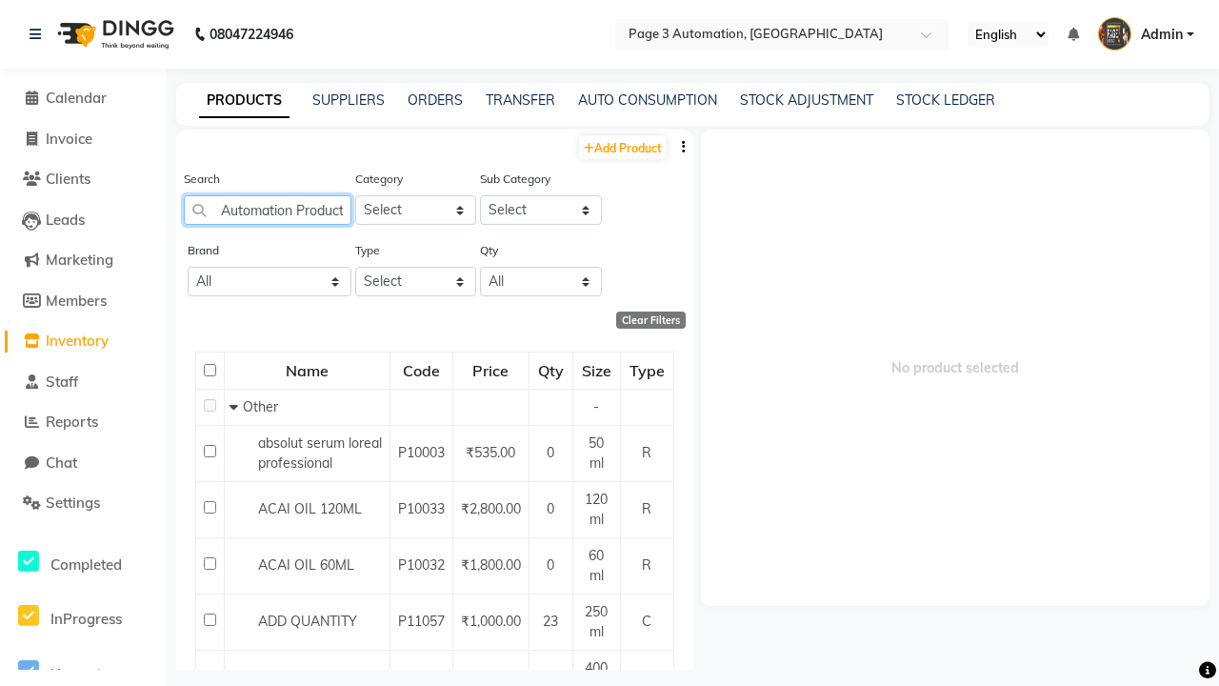
scroll to position [0, 47]
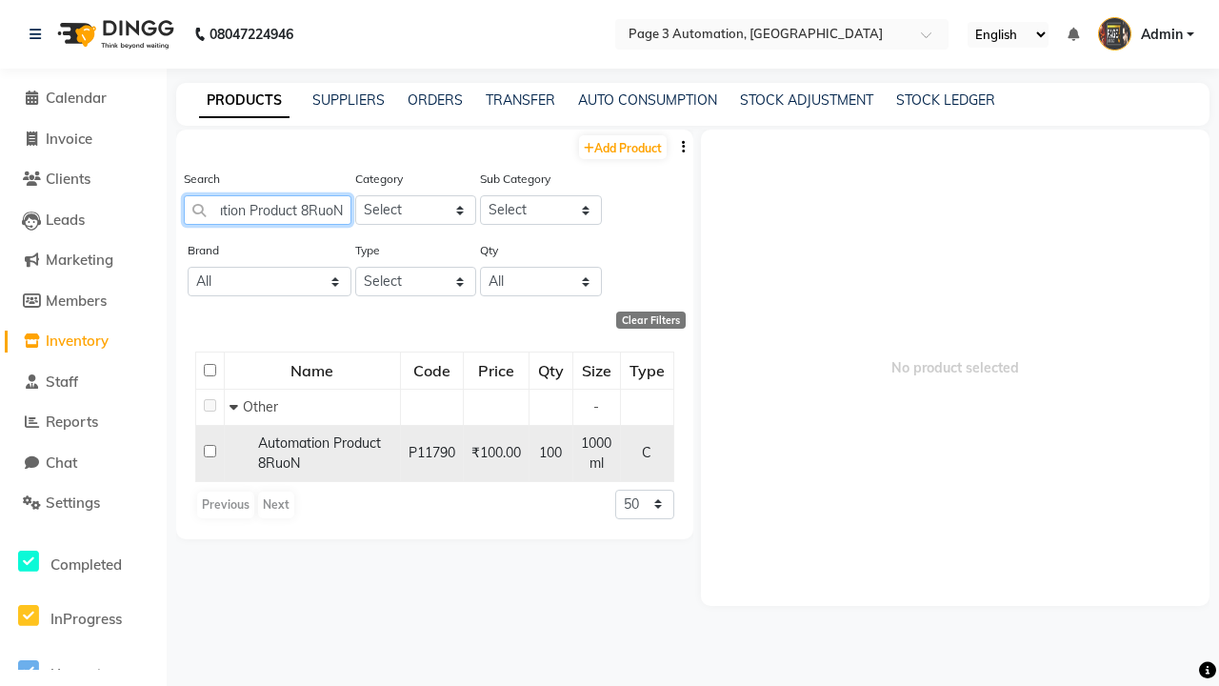
type input "Automation Product 8RuoN"
click at [210, 450] on input "checkbox" at bounding box center [210, 451] width 12 height 12
checkbox input "true"
select select
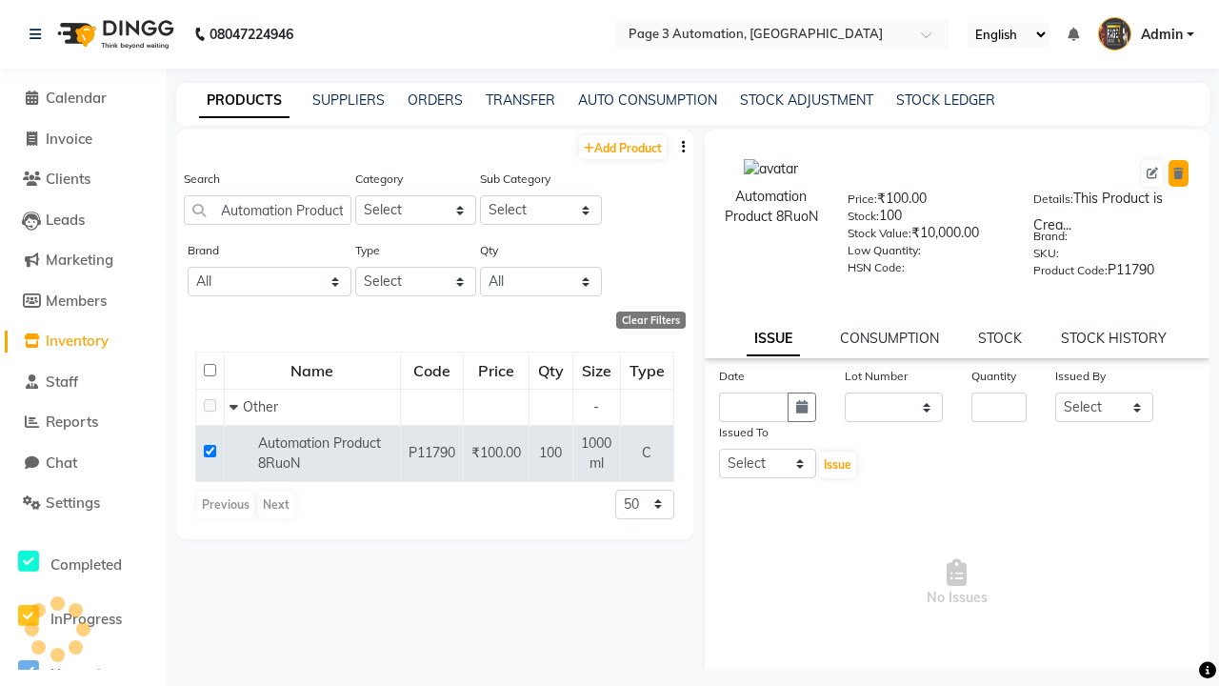
click at [1178, 173] on icon at bounding box center [1178, 173] width 10 height 11
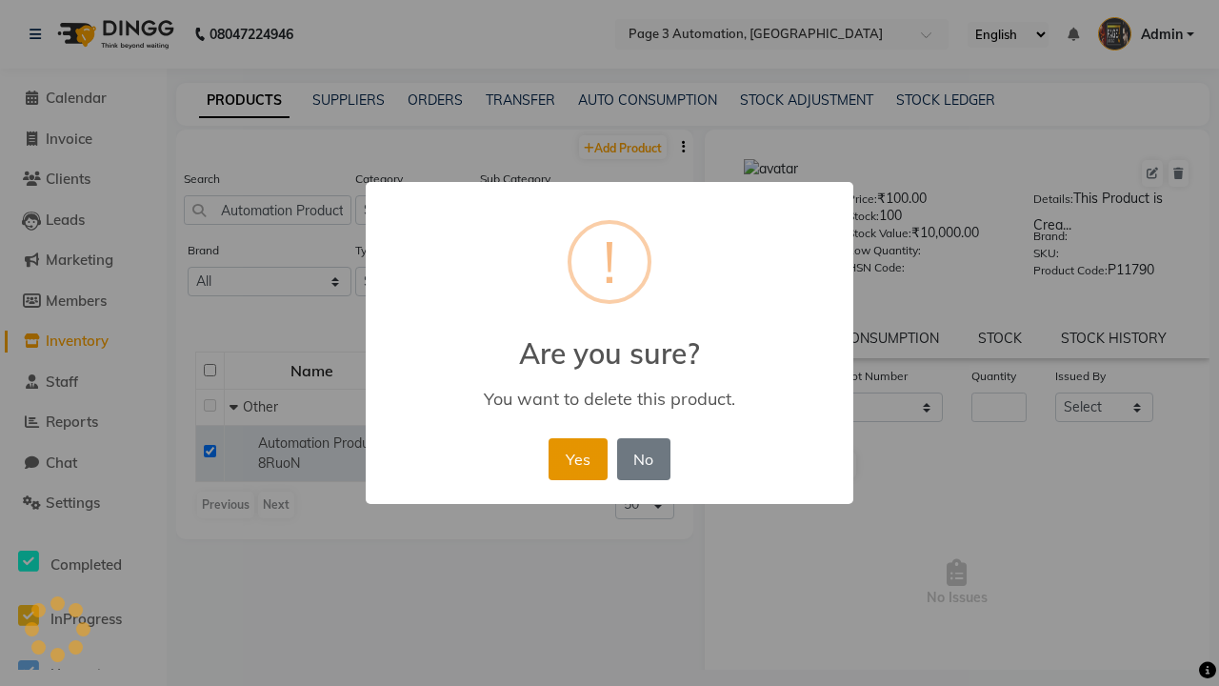
click at [577, 458] on button "Yes" at bounding box center [578, 459] width 58 height 42
